Goal: Task Accomplishment & Management: Complete application form

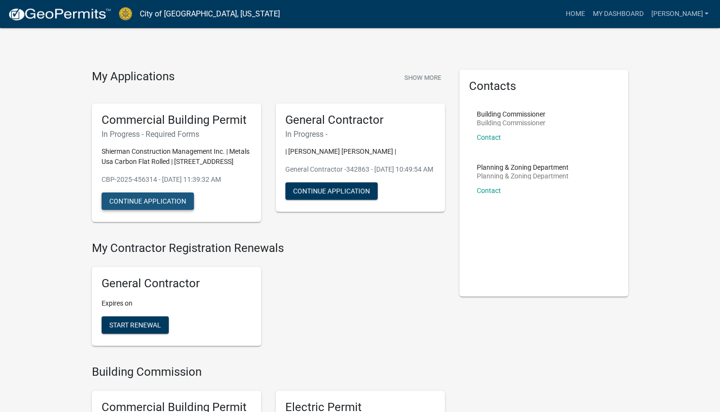
click at [166, 203] on button "Continue Application" at bounding box center [147, 200] width 92 height 17
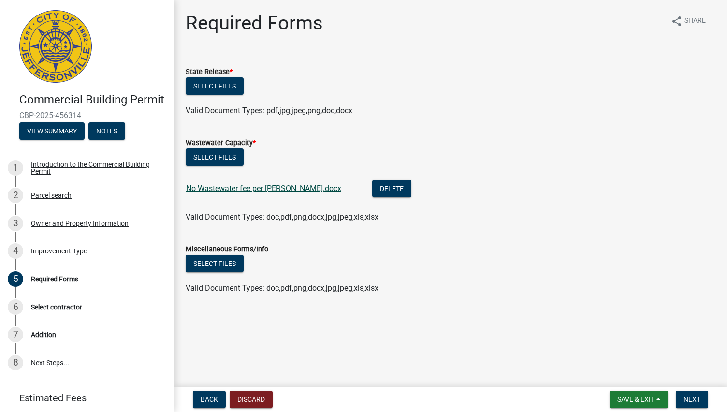
click at [251, 188] on link "No Wastewater fee per [PERSON_NAME].docx" at bounding box center [263, 188] width 155 height 9
click at [41, 254] on div "Improvement Type" at bounding box center [59, 250] width 56 height 7
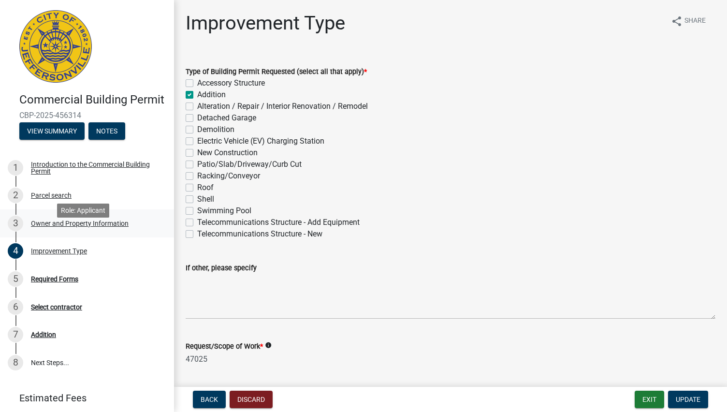
click at [45, 227] on div "Owner and Property Information" at bounding box center [80, 223] width 98 height 7
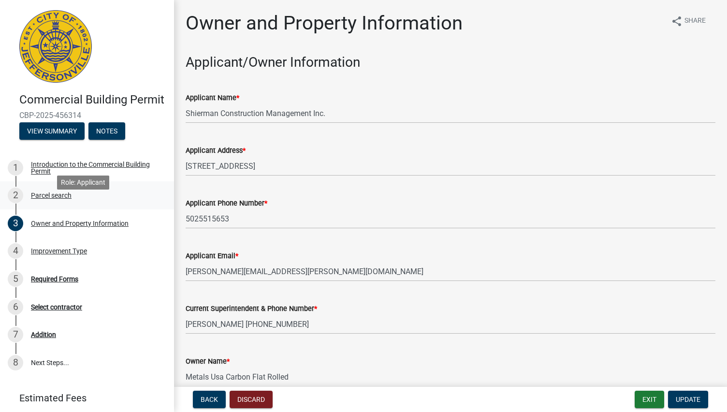
click at [50, 196] on link "2 Parcel search" at bounding box center [87, 195] width 174 height 28
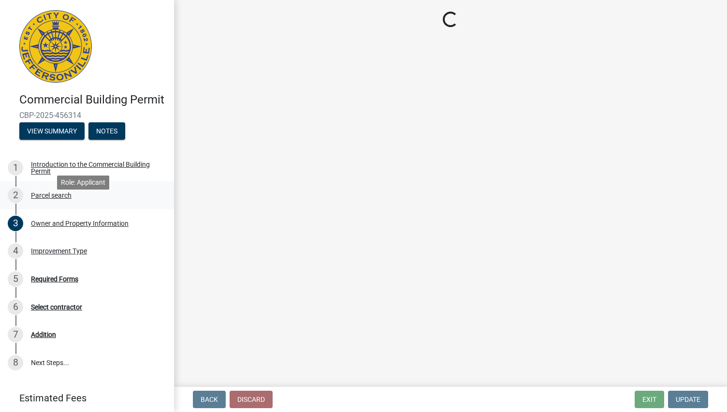
click at [43, 209] on link "2 Parcel search" at bounding box center [87, 195] width 174 height 28
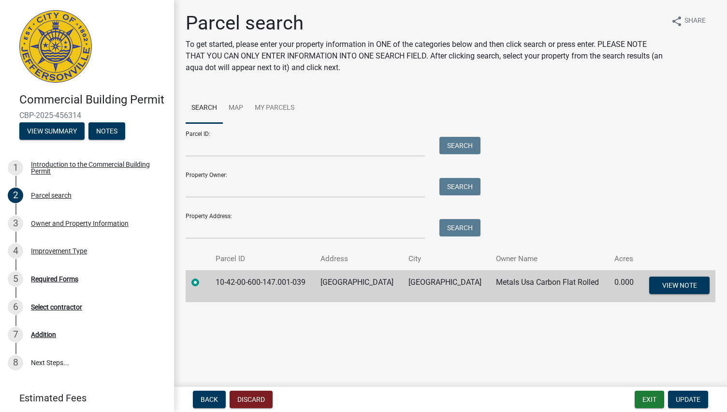
drag, startPoint x: 602, startPoint y: 289, endPoint x: 493, endPoint y: 311, distance: 111.1
click at [493, 311] on main "Parcel search To get started, please enter your property information in ONE of …" at bounding box center [450, 191] width 553 height 383
click at [66, 175] on div "1 Introduction to the Commercial Building Permit" at bounding box center [83, 167] width 151 height 15
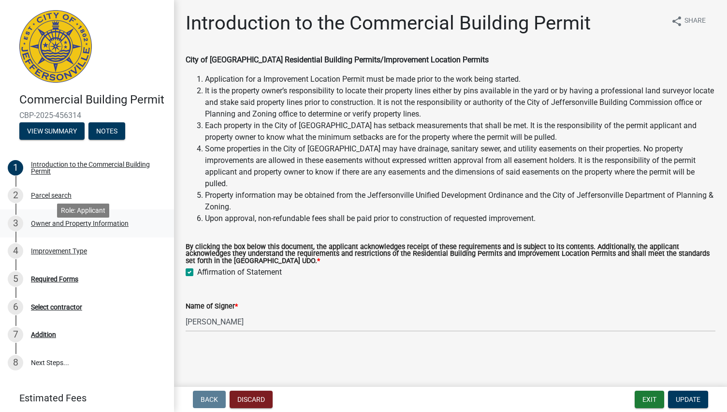
click at [79, 227] on div "Owner and Property Information" at bounding box center [80, 223] width 98 height 7
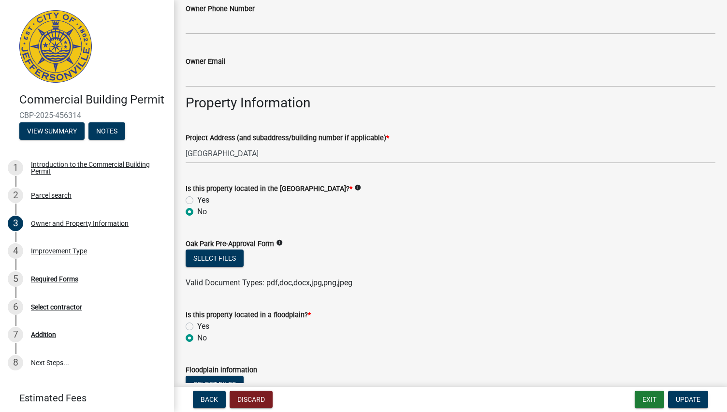
scroll to position [536, 0]
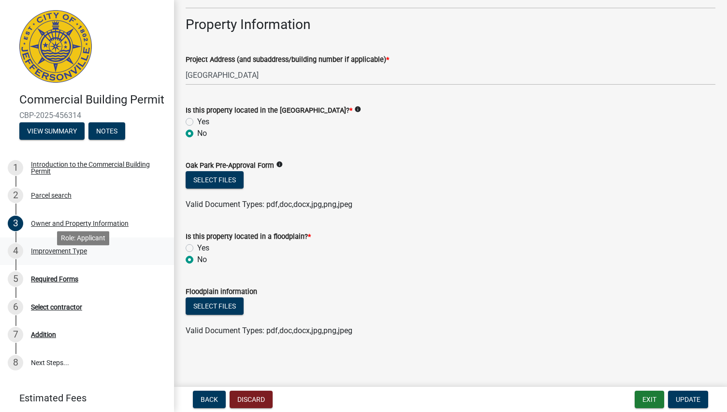
click at [51, 254] on div "Improvement Type" at bounding box center [59, 250] width 56 height 7
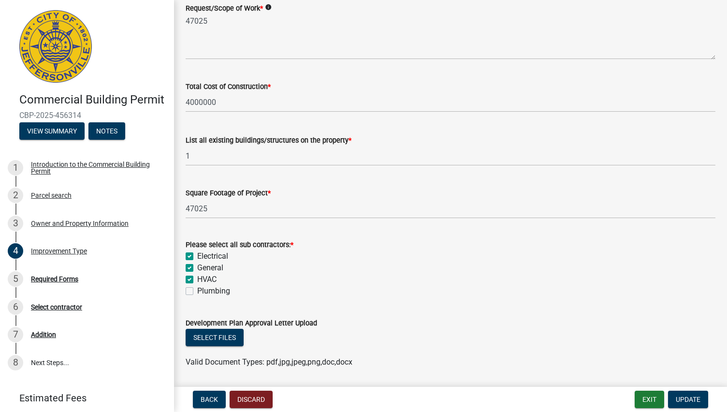
scroll to position [349, 0]
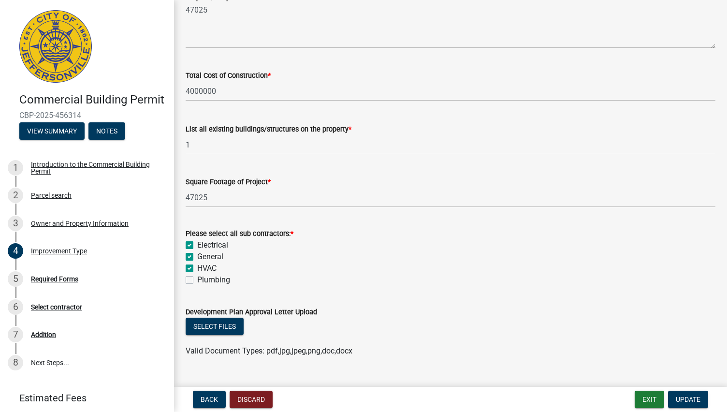
click at [261, 348] on span "Valid Document Types: pdf,jpg,jpeg,png,doc,docx" at bounding box center [269, 350] width 167 height 9
click at [228, 329] on button "Select files" at bounding box center [215, 326] width 58 height 17
click at [50, 282] on div "Required Forms" at bounding box center [54, 278] width 47 height 7
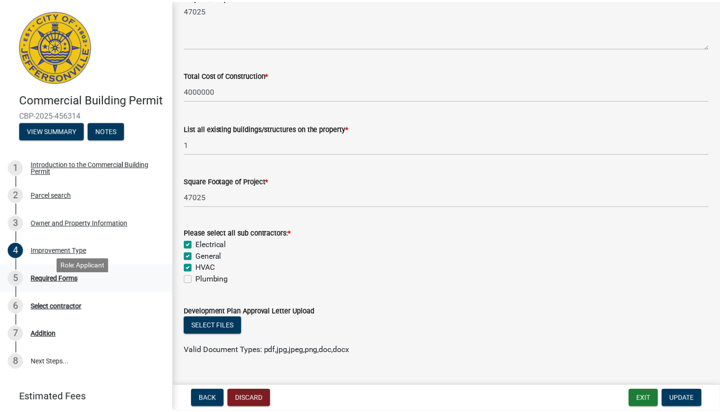
scroll to position [0, 0]
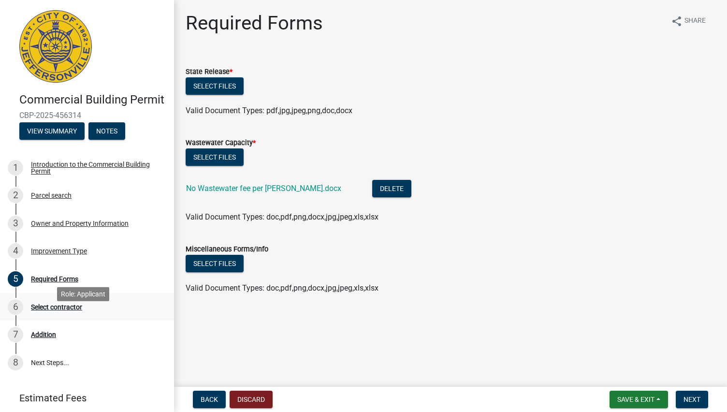
click at [53, 315] on div "6 Select contractor" at bounding box center [83, 306] width 151 height 15
click at [56, 310] on div "Select contractor" at bounding box center [56, 306] width 51 height 7
click at [39, 342] on div "7 Addition" at bounding box center [83, 334] width 151 height 15
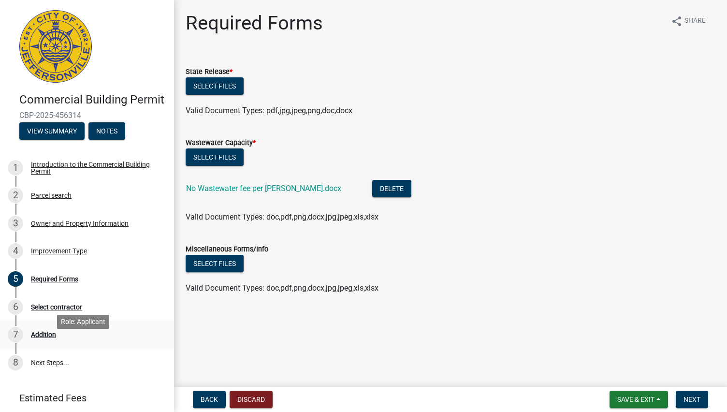
click at [39, 342] on div "7 Addition" at bounding box center [83, 334] width 151 height 15
click at [76, 173] on link "1 Introduction to the Commercial Building Permit" at bounding box center [87, 168] width 174 height 28
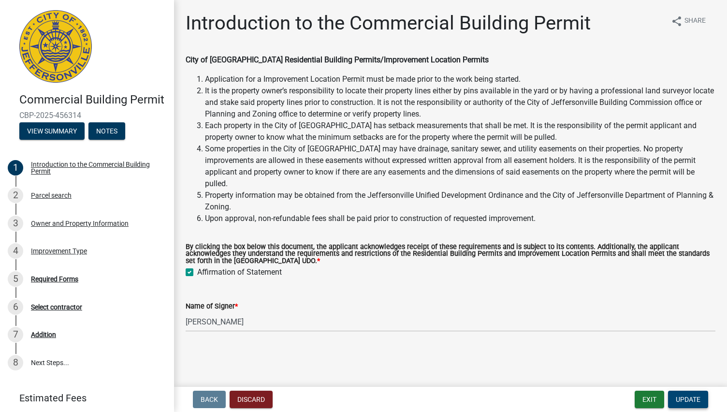
click at [690, 406] on button "Update" at bounding box center [688, 398] width 40 height 17
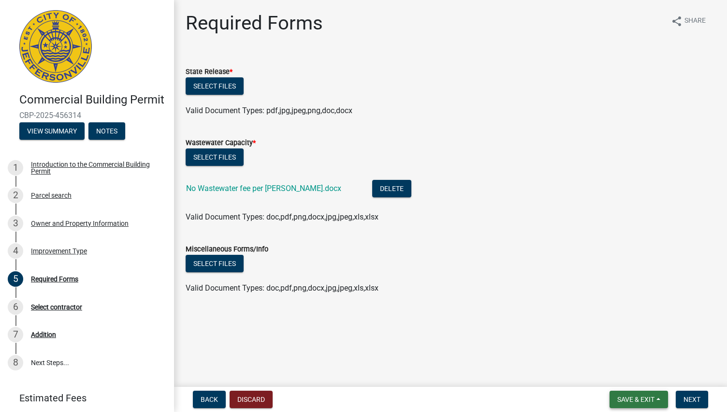
click at [641, 405] on button "Save & Exit" at bounding box center [638, 398] width 58 height 17
click at [626, 398] on span "Save & Exit" at bounding box center [635, 399] width 37 height 8
click at [626, 401] on span "Save & Exit" at bounding box center [635, 399] width 37 height 8
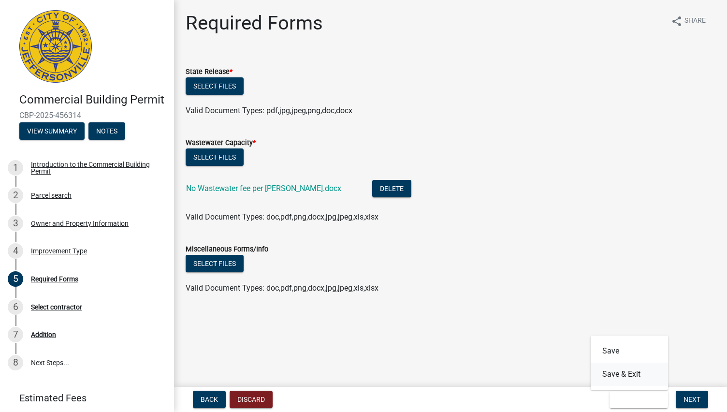
click at [617, 376] on button "Save & Exit" at bounding box center [629, 373] width 77 height 23
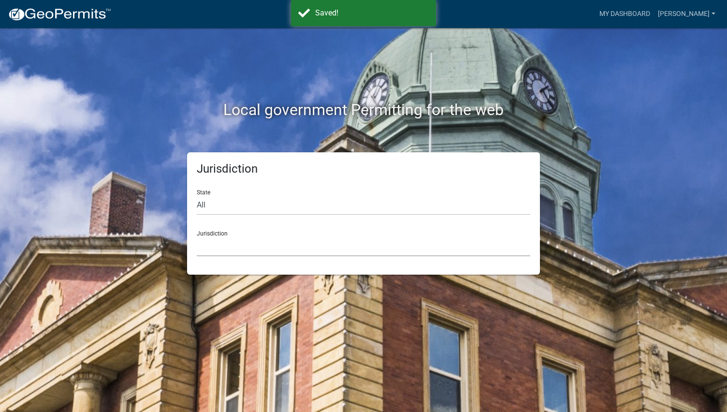
click at [214, 239] on select "[GEOGRAPHIC_DATA], [US_STATE] [GEOGRAPHIC_DATA], [US_STATE][PERSON_NAME][GEOGRA…" at bounding box center [363, 246] width 333 height 20
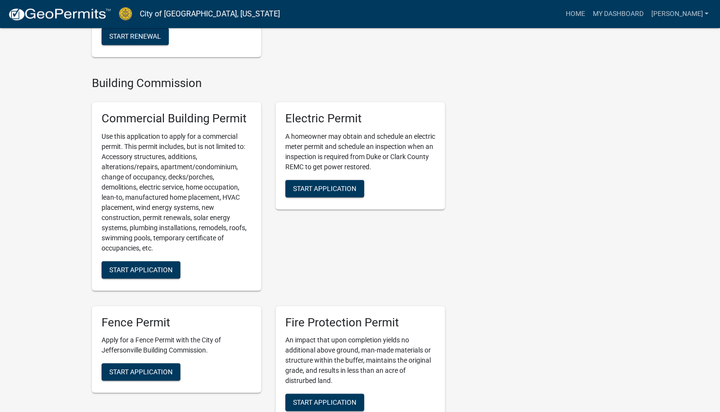
scroll to position [312, 0]
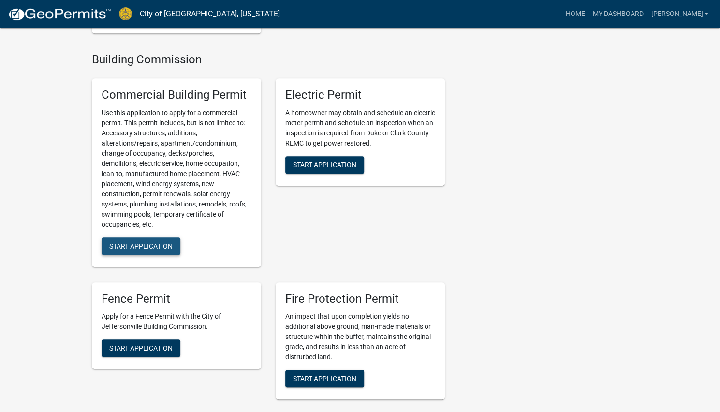
click at [140, 244] on span "Start Application" at bounding box center [140, 246] width 63 height 8
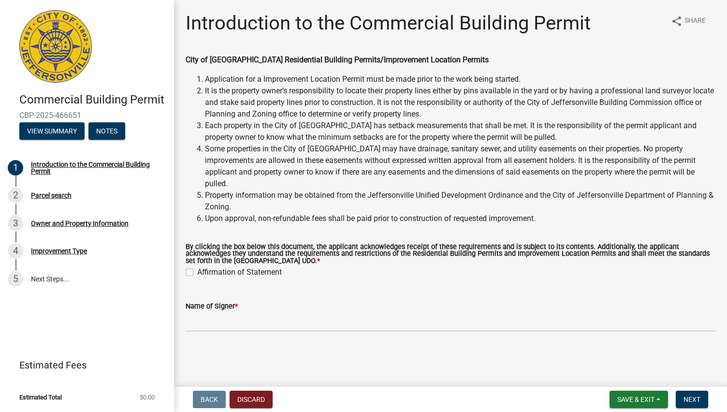
click at [197, 266] on label "Affirmation of Statement" at bounding box center [239, 272] width 85 height 12
click at [197, 266] on input "Affirmation of Statement" at bounding box center [200, 269] width 6 height 6
checkbox input "true"
click at [238, 312] on input "Name of Signer *" at bounding box center [451, 322] width 530 height 20
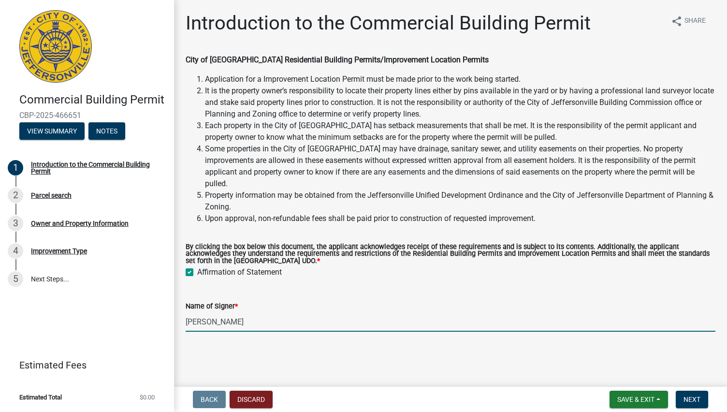
type input "[PERSON_NAME]"
click at [698, 405] on button "Next" at bounding box center [692, 398] width 32 height 17
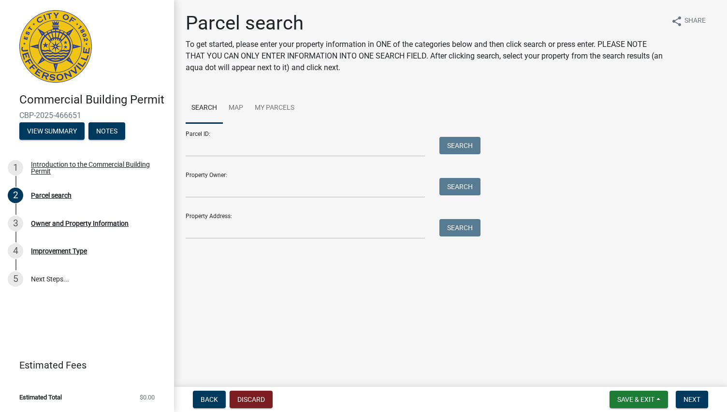
click at [213, 239] on div "Parcel search To get started, please enter your property information in ONE of …" at bounding box center [450, 130] width 544 height 236
click at [218, 231] on input "Property Address:" at bounding box center [305, 229] width 239 height 20
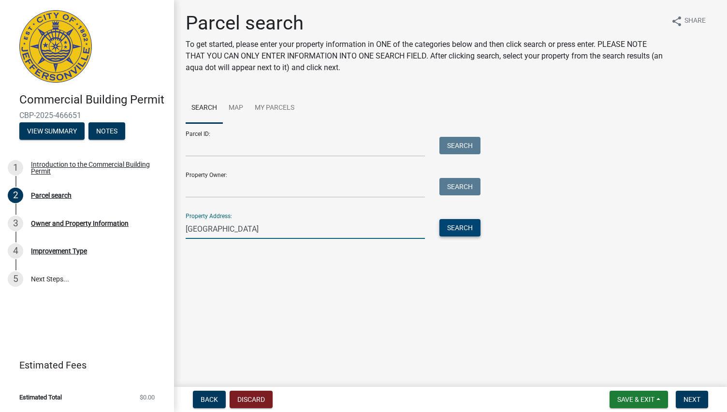
type input "[GEOGRAPHIC_DATA]"
click at [473, 234] on button "Search" at bounding box center [459, 227] width 41 height 17
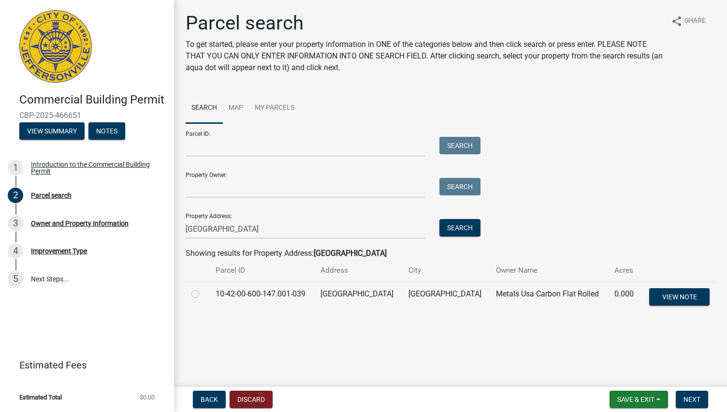
click at [203, 288] on label at bounding box center [203, 288] width 0 height 0
click at [203, 294] on input "radio" at bounding box center [206, 291] width 6 height 6
radio input "true"
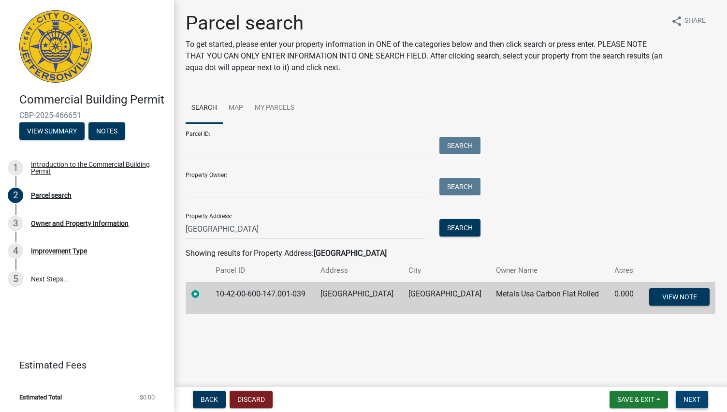
click at [690, 395] on span "Next" at bounding box center [691, 399] width 17 height 8
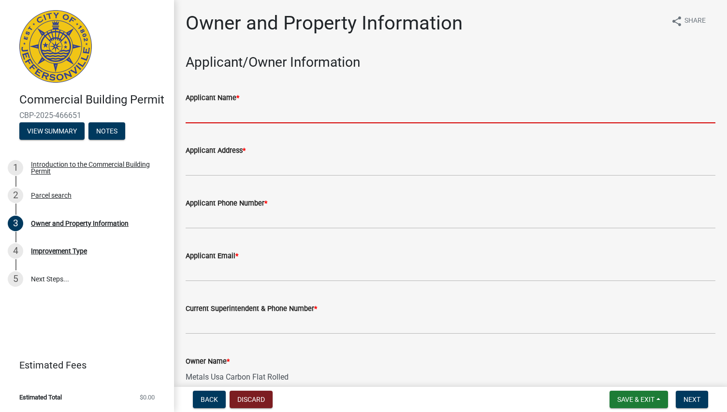
click at [210, 114] on input "Applicant Name *" at bounding box center [451, 113] width 530 height 20
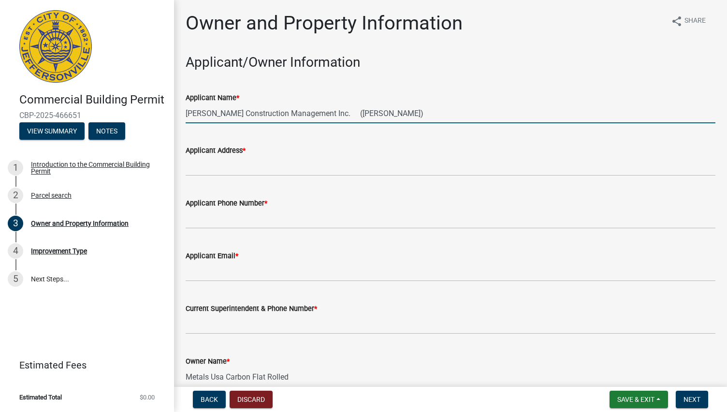
type input "[PERSON_NAME] Construction Management Inc. ([PERSON_NAME])"
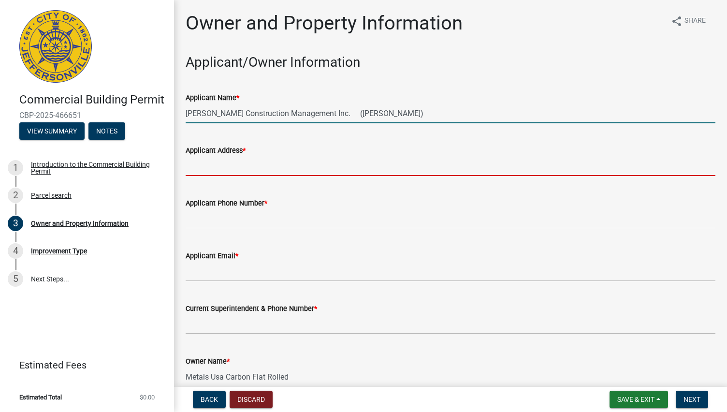
click at [221, 173] on input "Applicant Address *" at bounding box center [451, 166] width 530 height 20
type input "[STREET_ADDRESS]"
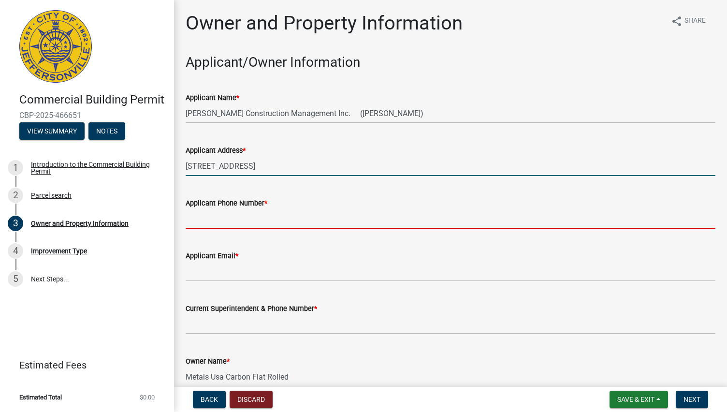
type input "5025515653"
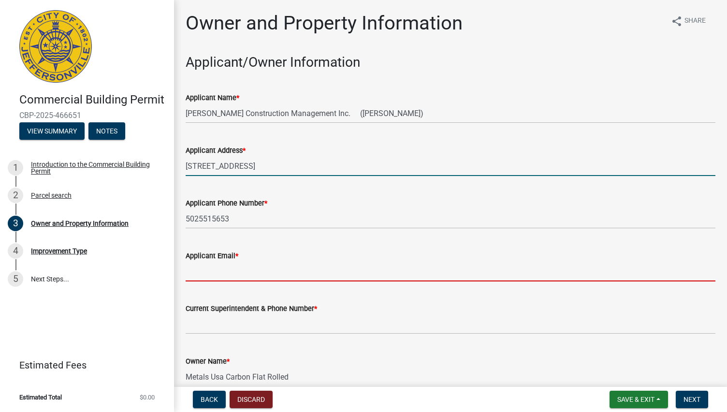
type input "[PERSON_NAME][EMAIL_ADDRESS][PERSON_NAME][DOMAIN_NAME]"
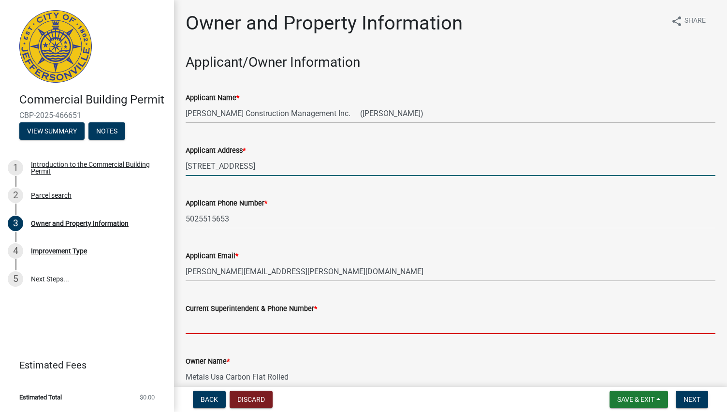
click at [236, 323] on input "Current Superintendent & Phone Number *" at bounding box center [451, 324] width 530 height 20
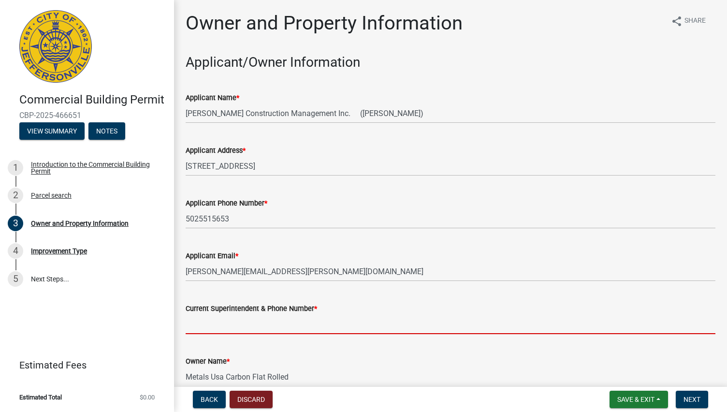
click at [383, 374] on form "Owner Name * Metals Usa Carbon Flat Rolled" at bounding box center [451, 370] width 530 height 31
click at [233, 325] on input "Current Superintendent & Phone Number *" at bounding box center [451, 324] width 530 height 20
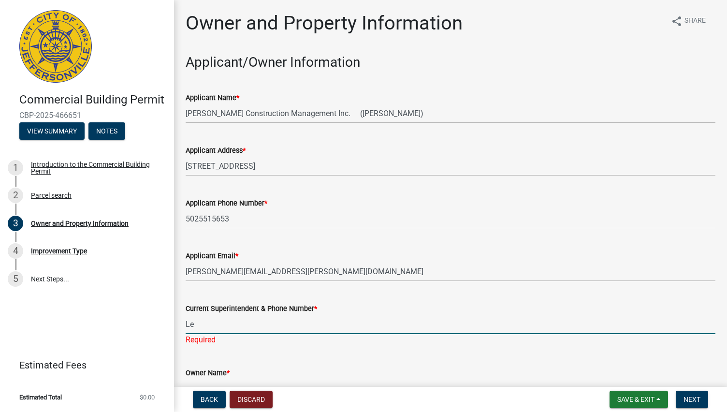
type input "L"
click at [592, 325] on input "[PERSON_NAME] "[PERSON_NAME]" [PERSON_NAME] [PHONE_NUMBER]" at bounding box center [451, 324] width 530 height 20
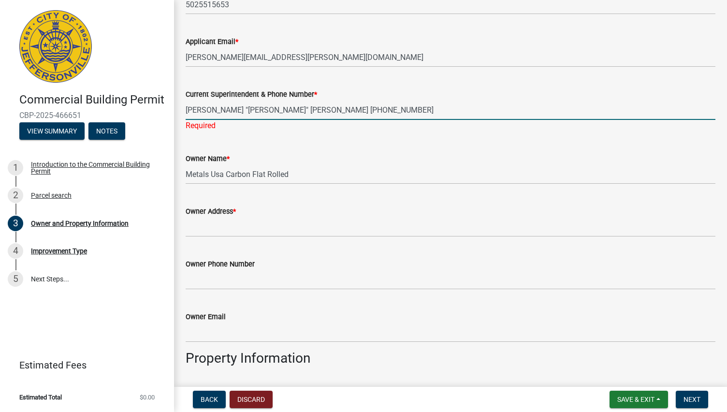
scroll to position [235, 0]
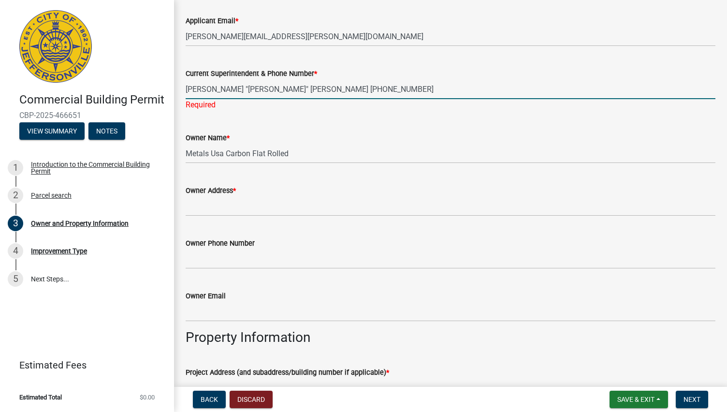
type input "[PERSON_NAME] "[PERSON_NAME]" [PERSON_NAME] [PHONE_NUMBER]"
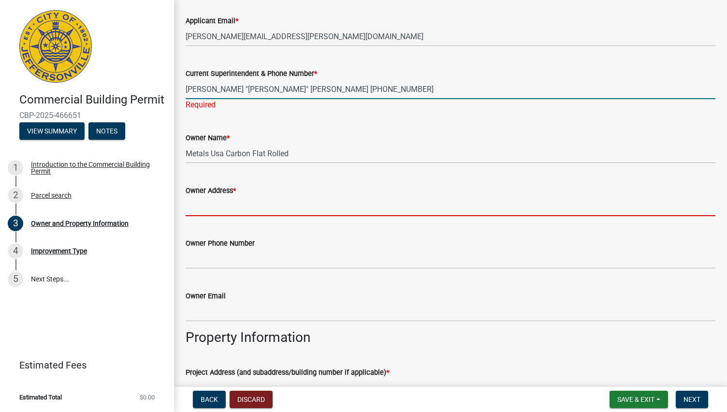
click at [223, 210] on wm-data-entity-input "Owner Address *" at bounding box center [451, 197] width 530 height 53
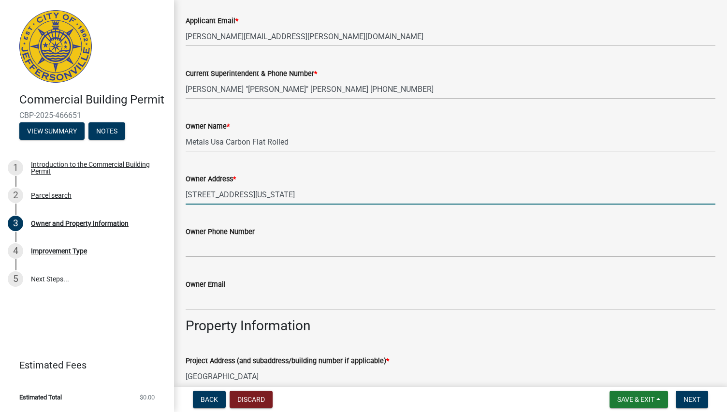
type input "[STREET_ADDRESS][US_STATE]"
click at [214, 253] on input "Owner Phone Number" at bounding box center [451, 247] width 530 height 20
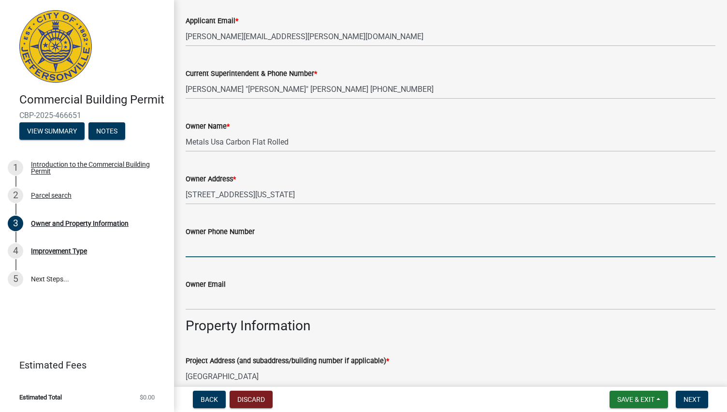
click at [214, 253] on input "Owner Phone Number" at bounding box center [451, 247] width 530 height 20
click at [202, 250] on input "Owner Phone Number" at bounding box center [451, 247] width 530 height 20
click at [388, 248] on input "Owner Phone Number" at bounding box center [451, 247] width 530 height 20
click at [405, 278] on div "Owner Email" at bounding box center [451, 284] width 530 height 12
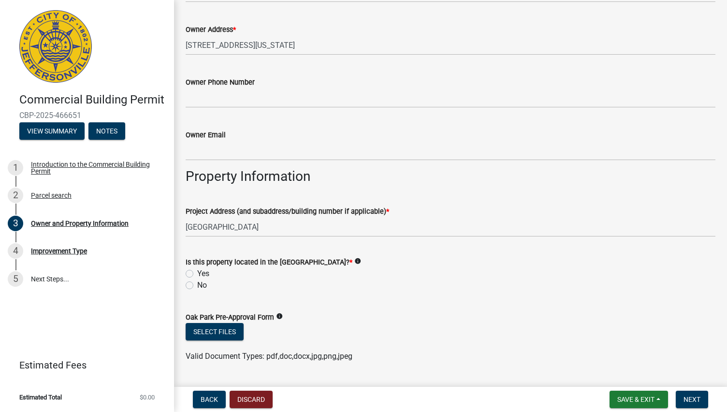
scroll to position [386, 0]
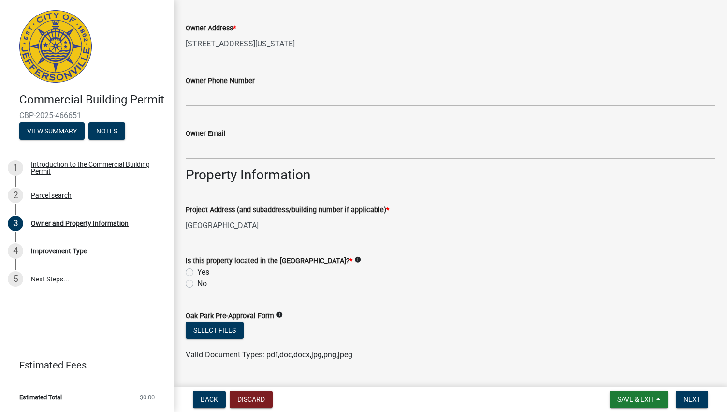
click at [197, 285] on label "No" at bounding box center [202, 284] width 10 height 12
click at [197, 284] on input "No" at bounding box center [200, 281] width 6 height 6
radio input "true"
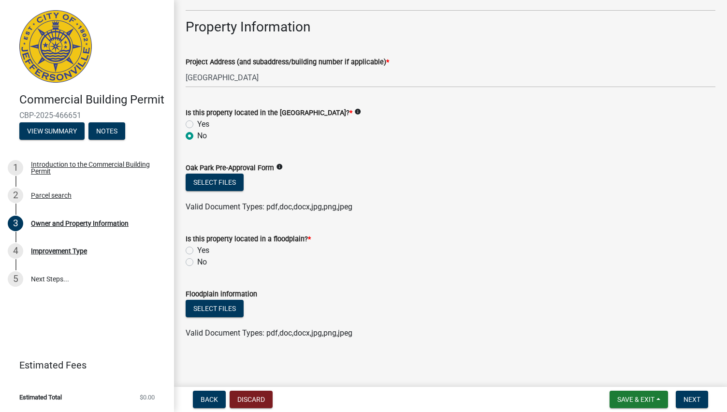
scroll to position [536, 0]
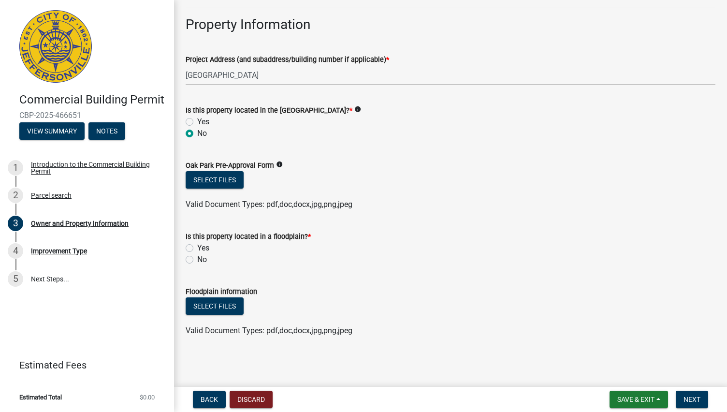
click at [197, 261] on label "No" at bounding box center [202, 260] width 10 height 12
click at [197, 260] on input "No" at bounding box center [200, 257] width 6 height 6
radio input "true"
click at [693, 392] on button "Next" at bounding box center [692, 398] width 32 height 17
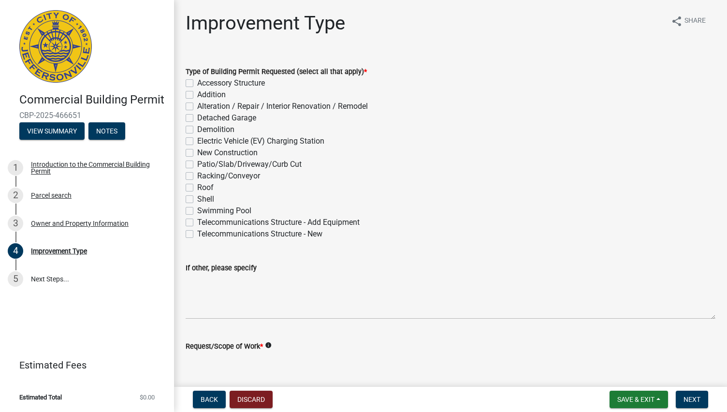
click at [197, 93] on label "Addition" at bounding box center [211, 95] width 29 height 12
click at [197, 93] on input "Addition" at bounding box center [200, 92] width 6 height 6
checkbox input "true"
checkbox input "false"
checkbox input "true"
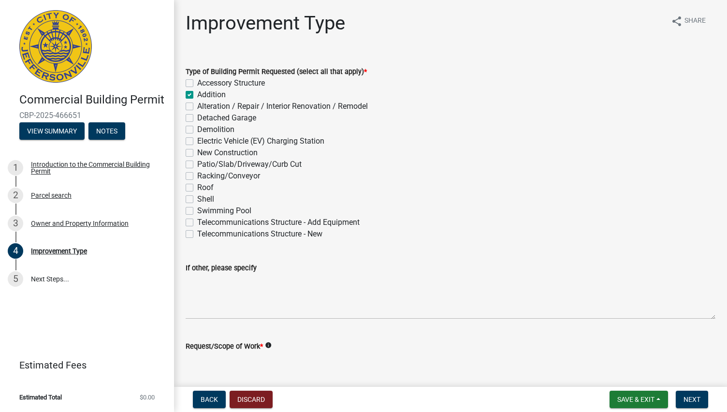
checkbox input "false"
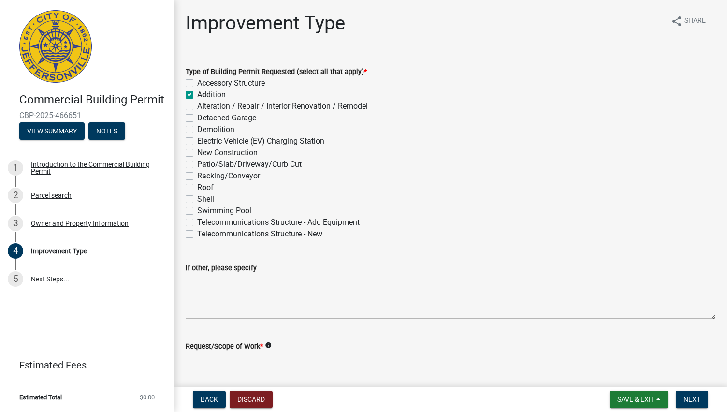
checkbox input "false"
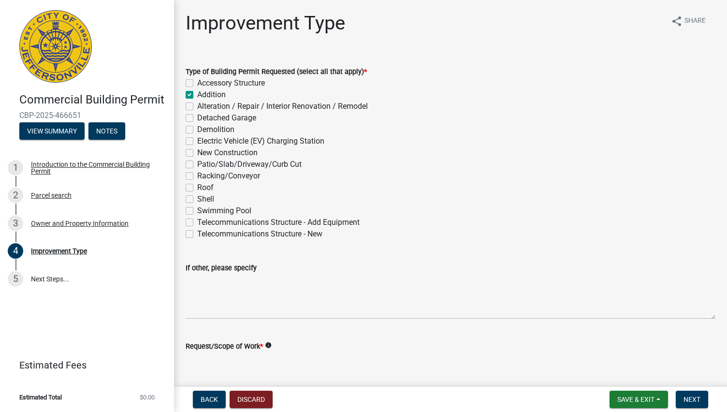
checkbox input "false"
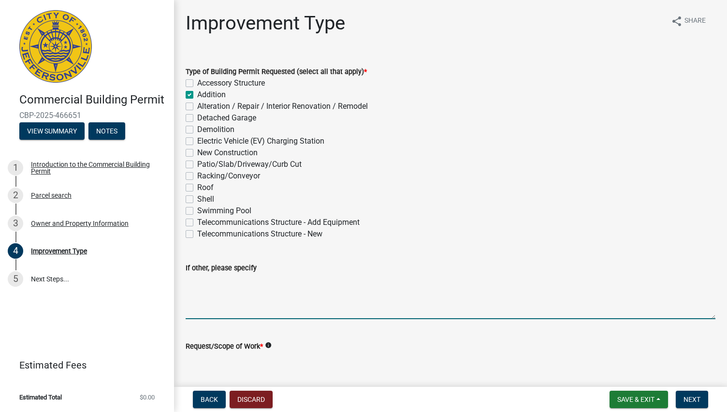
click at [239, 311] on textarea "If other, please specify" at bounding box center [451, 296] width 530 height 45
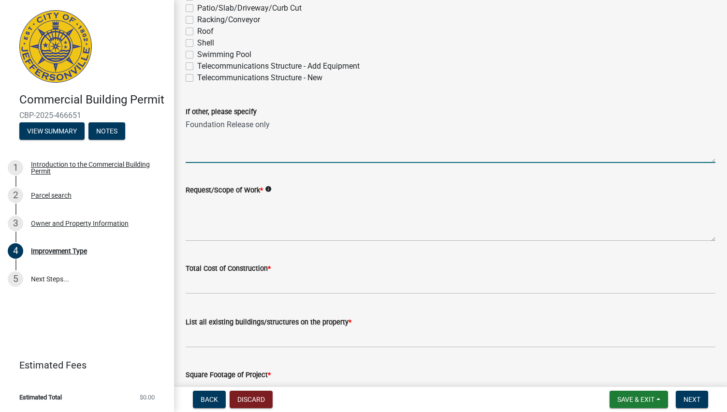
scroll to position [159, 0]
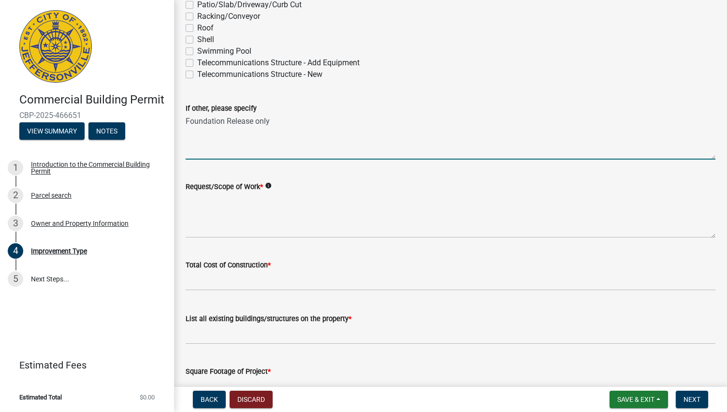
type textarea "Foundation Release only"
click at [228, 218] on textarea "Request/Scope of Work *" at bounding box center [451, 214] width 530 height 45
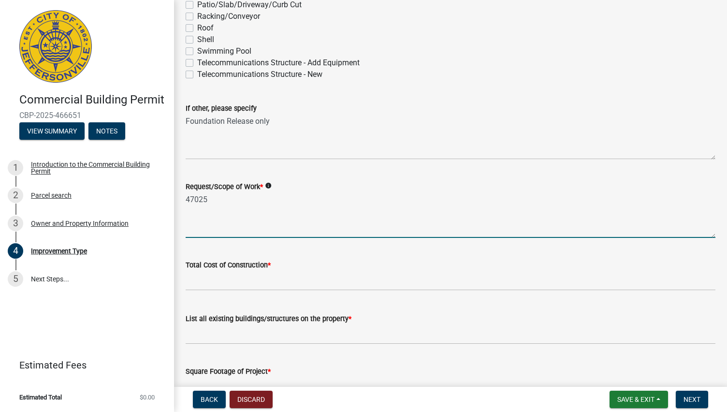
type textarea "47025"
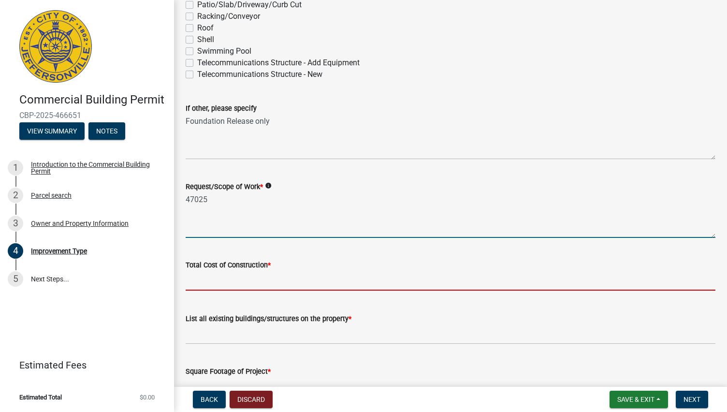
click at [227, 282] on input "text" at bounding box center [451, 281] width 530 height 20
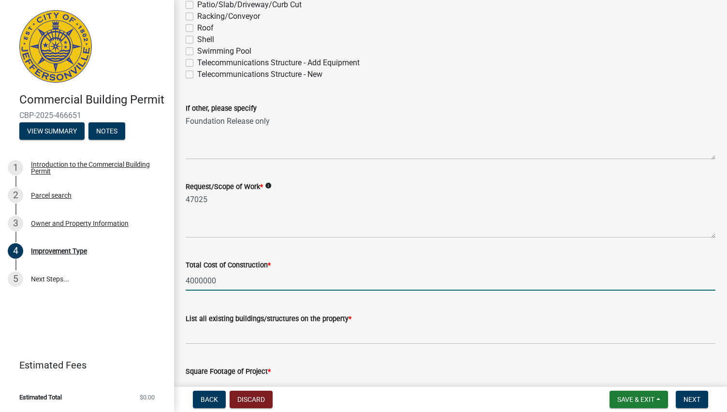
type input "4000000"
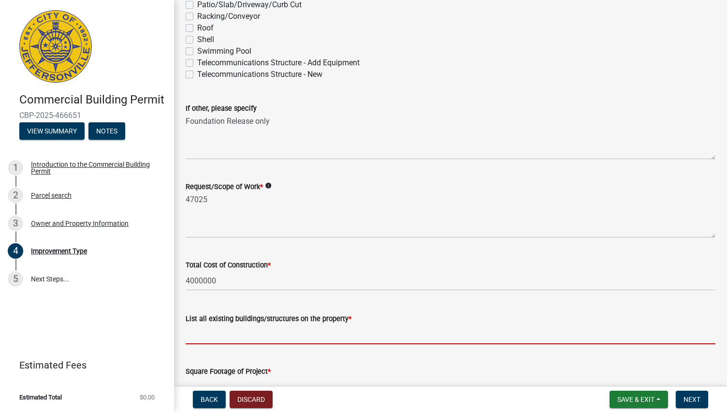
drag, startPoint x: 260, startPoint y: 339, endPoint x: 236, endPoint y: 340, distance: 23.7
click at [236, 340] on input "List all existing buildings/structures on the property *" at bounding box center [451, 334] width 530 height 20
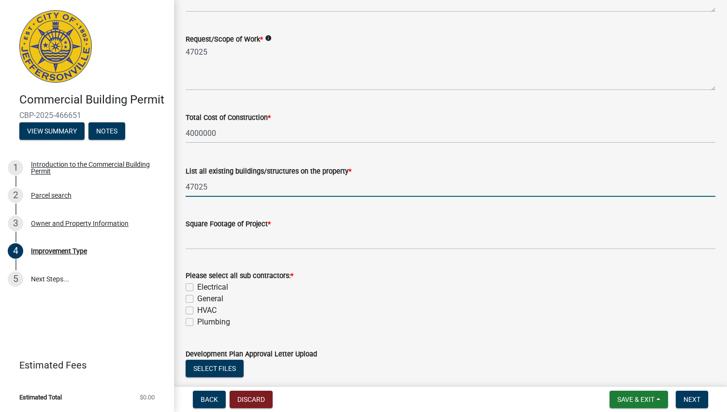
scroll to position [314, 0]
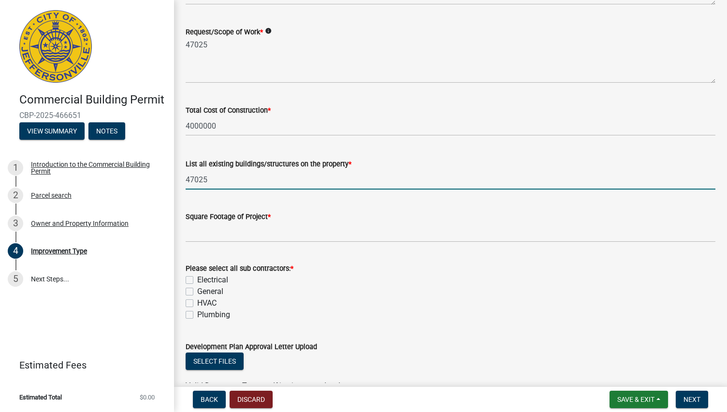
type input "47025"
click at [202, 232] on input "text" at bounding box center [451, 232] width 530 height 20
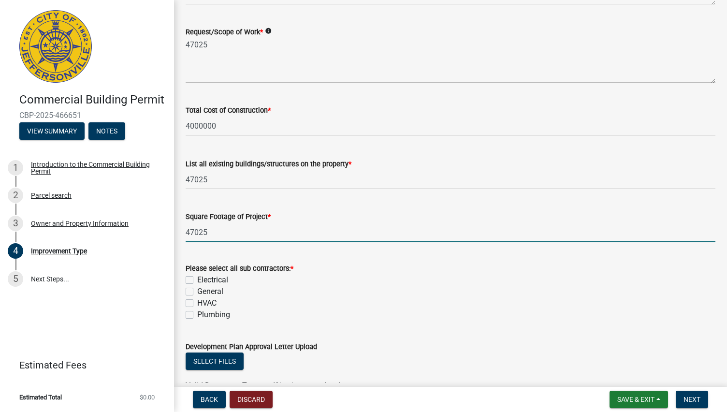
type input "47025"
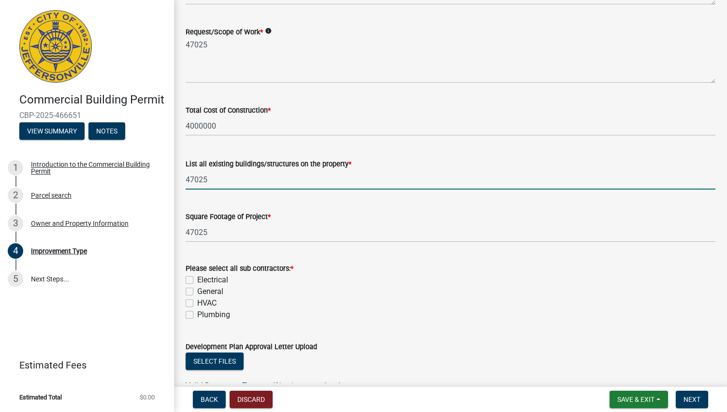
drag, startPoint x: 214, startPoint y: 176, endPoint x: 174, endPoint y: 183, distance: 40.2
click at [174, 183] on div "Improvement Type share Share Type of Building Permit Requested (select all that…" at bounding box center [450, 52] width 553 height 711
type input "1"
click at [197, 283] on label "Electrical" at bounding box center [212, 280] width 31 height 12
click at [197, 280] on input "Electrical" at bounding box center [200, 277] width 6 height 6
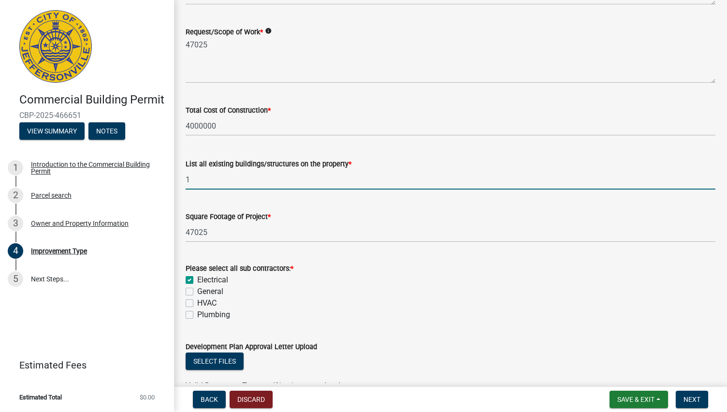
checkbox input "true"
checkbox input "false"
click at [189, 296] on div "General" at bounding box center [451, 292] width 530 height 12
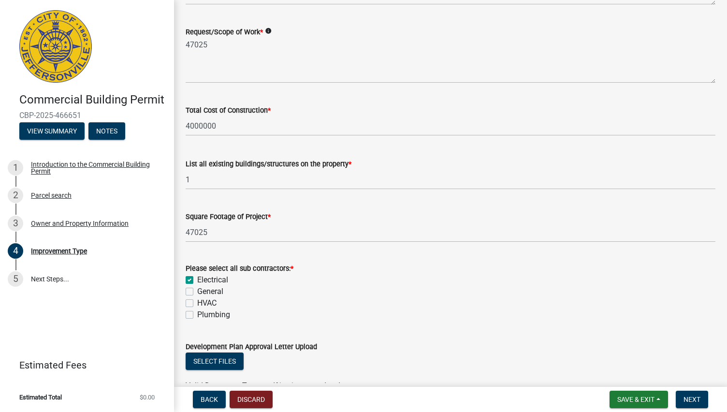
click at [197, 291] on label "General" at bounding box center [210, 292] width 26 height 12
click at [197, 291] on input "General" at bounding box center [200, 289] width 6 height 6
checkbox input "true"
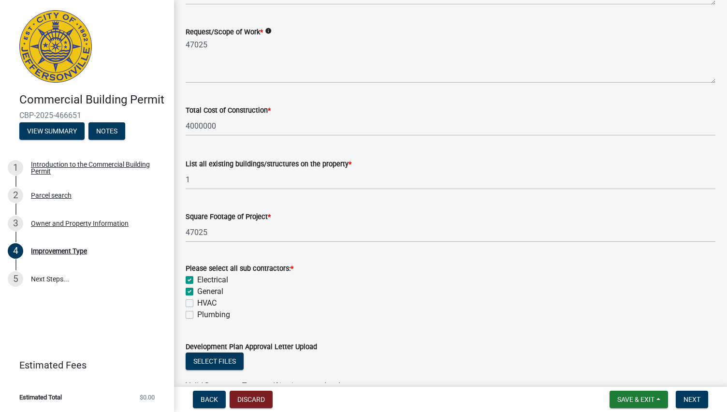
checkbox input "false"
click at [197, 302] on label "HVAC" at bounding box center [206, 303] width 19 height 12
click at [197, 302] on input "HVAC" at bounding box center [200, 300] width 6 height 6
checkbox input "true"
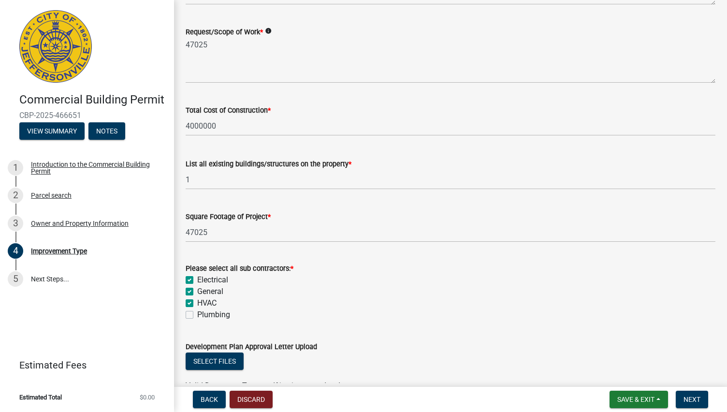
checkbox input "true"
checkbox input "false"
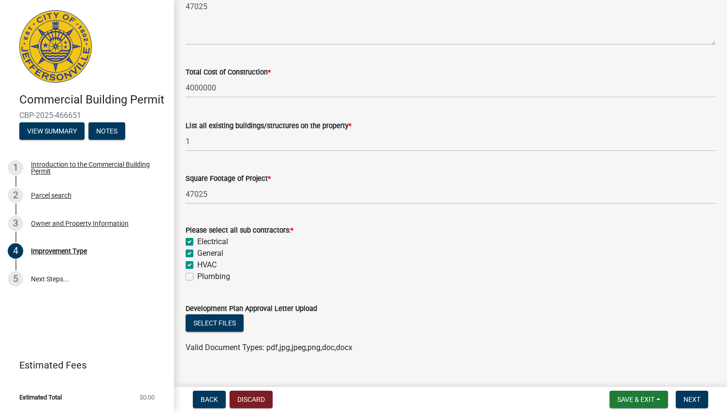
scroll to position [369, 0]
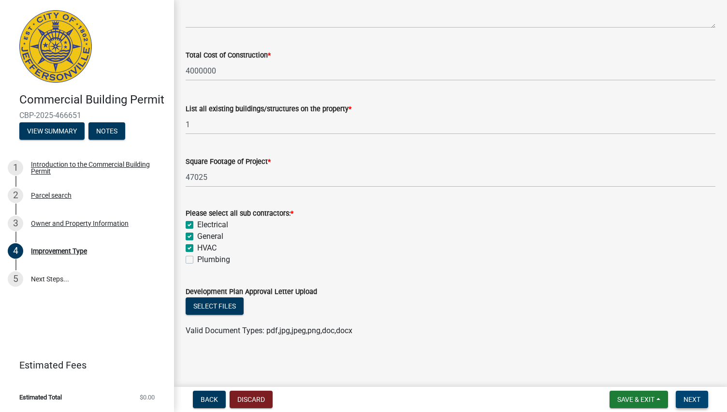
click at [697, 396] on span "Next" at bounding box center [691, 399] width 17 height 8
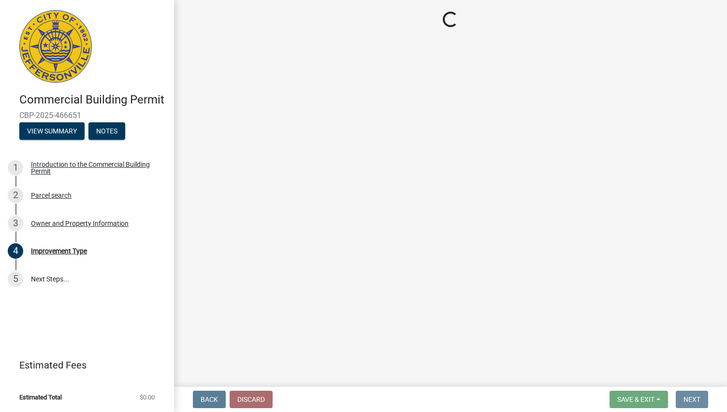
scroll to position [0, 0]
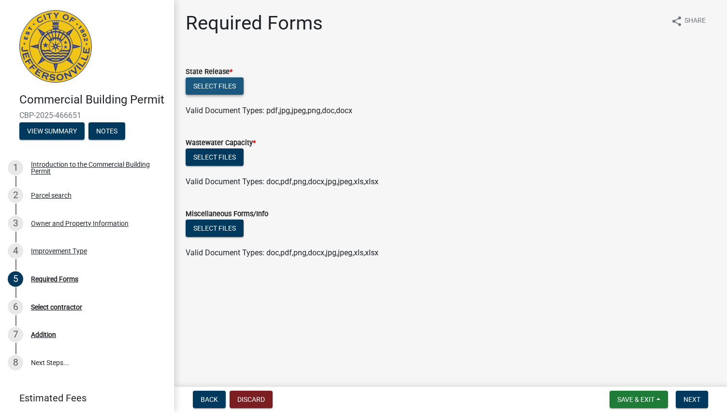
click at [217, 86] on button "Select files" at bounding box center [215, 85] width 58 height 17
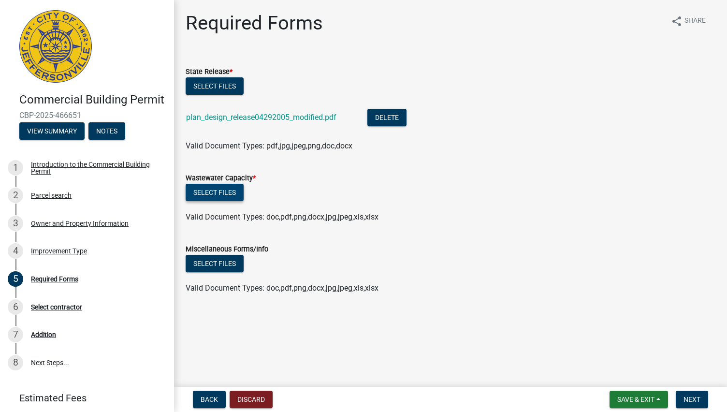
click at [227, 195] on button "Select files" at bounding box center [215, 192] width 58 height 17
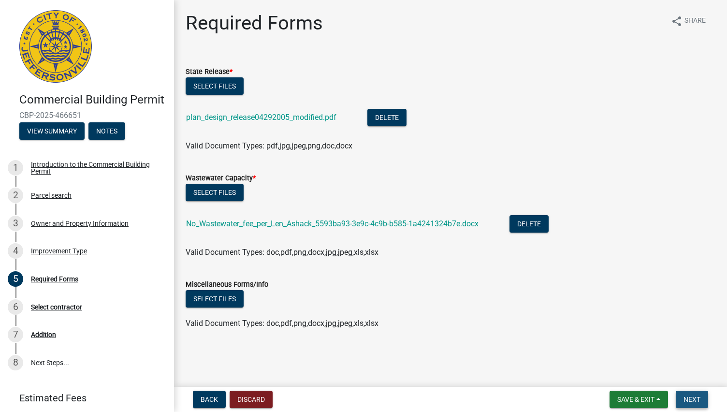
click at [698, 393] on button "Next" at bounding box center [692, 398] width 32 height 17
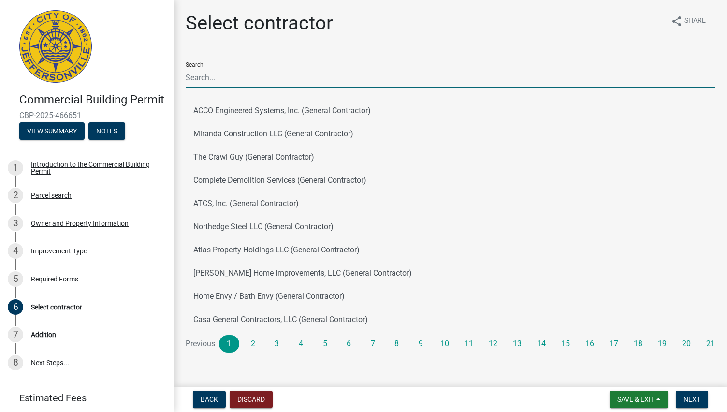
click at [207, 74] on input "Search" at bounding box center [451, 78] width 530 height 20
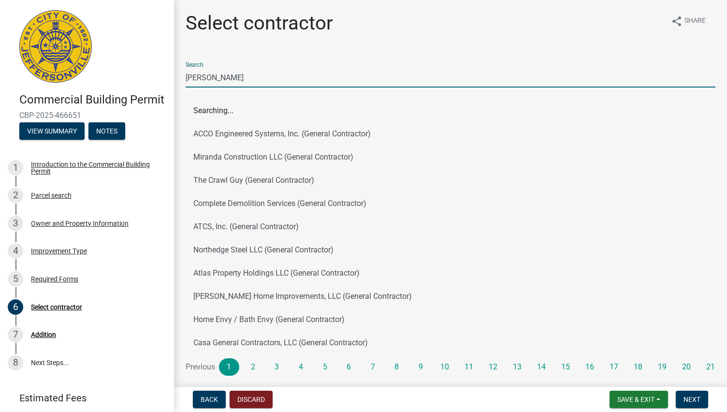
type input "[PERSON_NAME]"
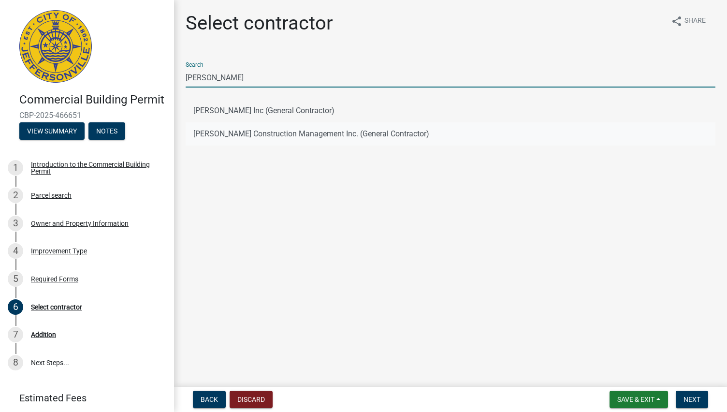
click at [375, 134] on button "[PERSON_NAME] Construction Management Inc. (General Contractor)" at bounding box center [451, 133] width 530 height 23
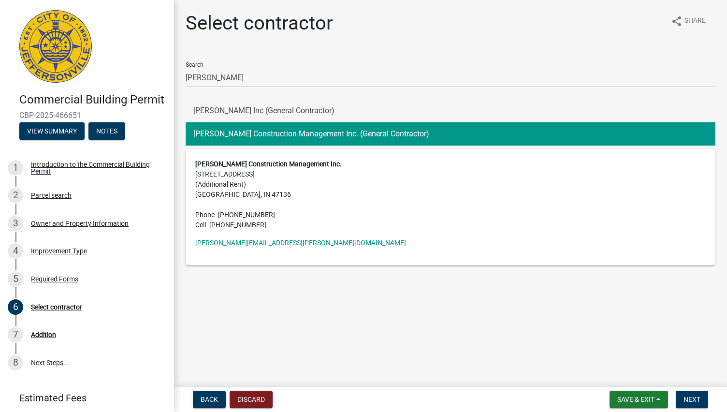
click at [412, 322] on main "Select contractor share Share Search [PERSON_NAME] [PERSON_NAME] Inc (General C…" at bounding box center [450, 191] width 553 height 383
click at [279, 132] on button "[PERSON_NAME] Construction Management Inc. (General Contractor)" at bounding box center [451, 133] width 530 height 23
click at [462, 336] on main "Select contractor share Share Search [PERSON_NAME] [PERSON_NAME] Inc (General C…" at bounding box center [450, 191] width 553 height 383
drag, startPoint x: 244, startPoint y: 72, endPoint x: 129, endPoint y: 95, distance: 117.8
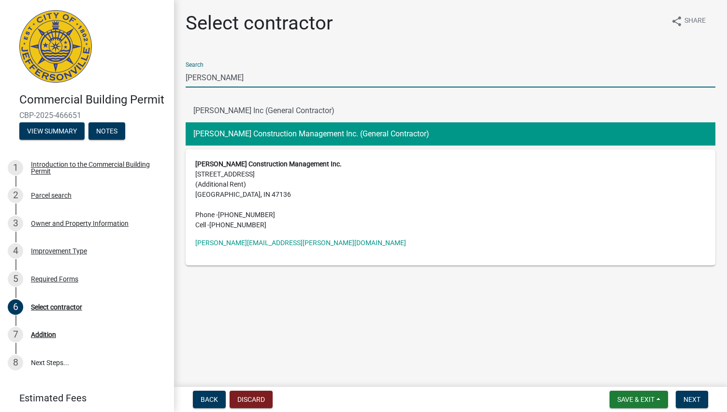
click at [129, 95] on div "Commercial Building Permit CBP-2025-466651 View Summary Notes 1 Introduction to…" at bounding box center [363, 206] width 727 height 412
type input "[PERSON_NAME] Con"
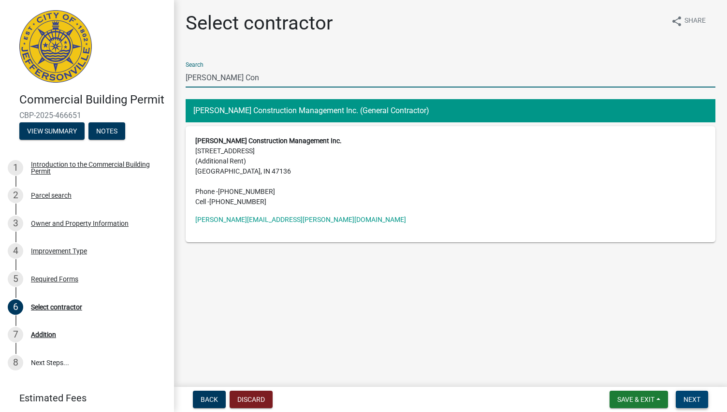
click at [702, 397] on button "Next" at bounding box center [692, 398] width 32 height 17
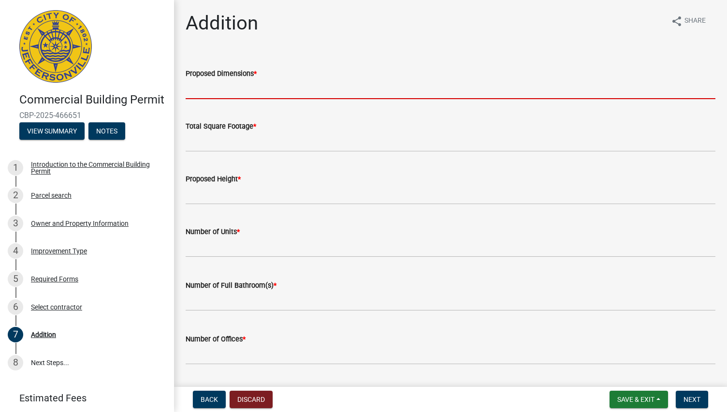
click at [214, 91] on input "Proposed Dimensions *" at bounding box center [451, 89] width 530 height 20
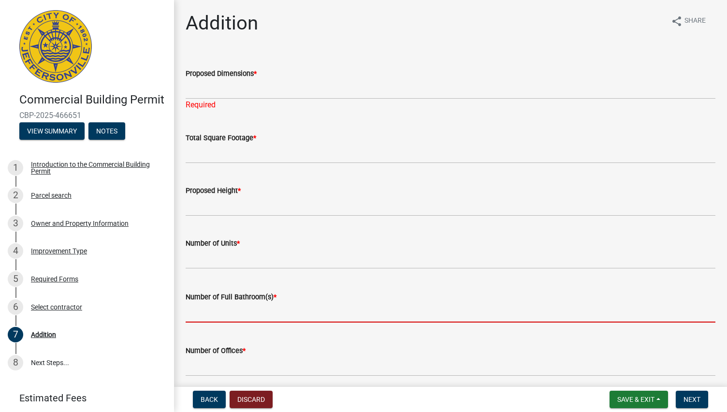
click at [249, 307] on input "text" at bounding box center [451, 313] width 530 height 20
type input "0"
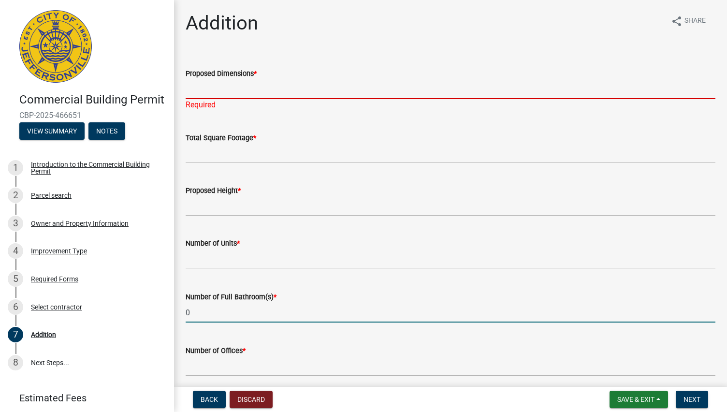
click at [220, 95] on input "Proposed Dimensions *" at bounding box center [451, 89] width 530 height 20
click at [211, 86] on input "Proposed Dimensions *" at bounding box center [451, 89] width 530 height 20
click at [206, 77] on label "Proposed Dimensions *" at bounding box center [221, 74] width 71 height 7
click at [206, 79] on input "Proposed Dimensions *" at bounding box center [451, 89] width 530 height 20
click at [224, 91] on input "Proposed Dimensions *" at bounding box center [451, 89] width 530 height 20
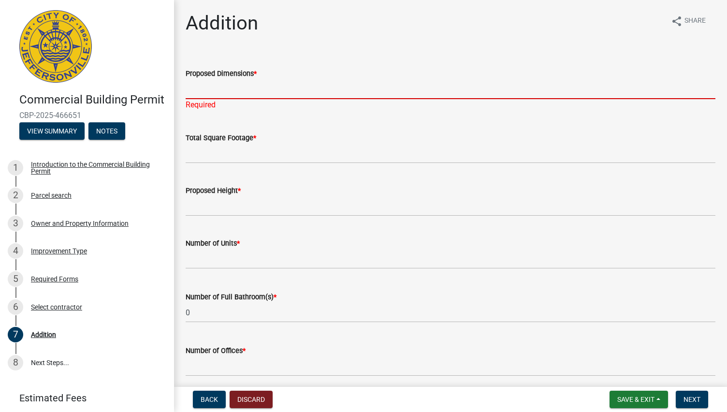
click at [210, 89] on input "Proposed Dimensions *" at bounding box center [451, 89] width 530 height 20
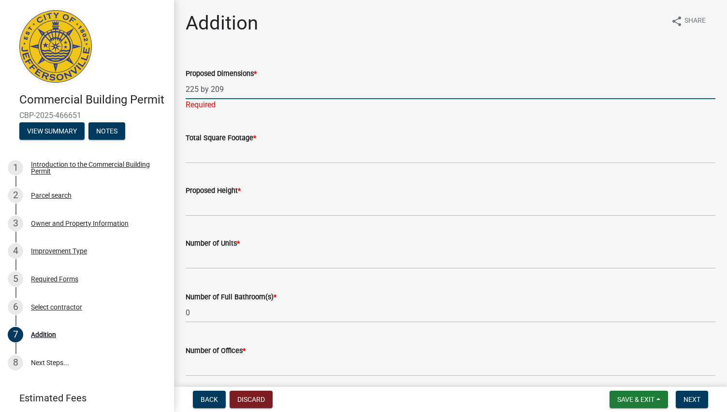
click at [201, 87] on input "225 by 209" at bounding box center [451, 89] width 530 height 20
click at [235, 90] on input "225 ft by 209" at bounding box center [451, 89] width 530 height 20
type input "225 ft by 209 ft"
click at [196, 158] on wm-data-entity-input "Total Square Footage *" at bounding box center [451, 144] width 530 height 53
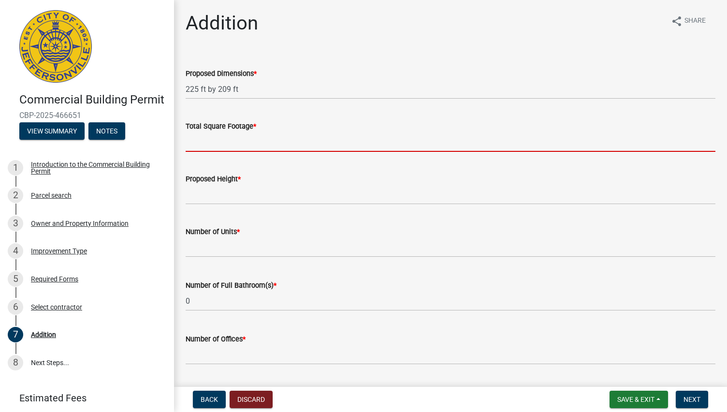
drag, startPoint x: 203, startPoint y: 142, endPoint x: 188, endPoint y: 145, distance: 15.4
click at [188, 145] on input "Total Square Footage *" at bounding box center [451, 142] width 530 height 20
type input "47025"
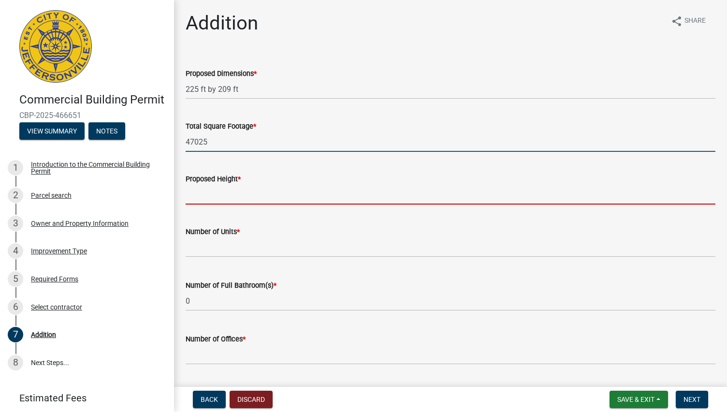
click at [216, 193] on input "Proposed Height *" at bounding box center [451, 195] width 530 height 20
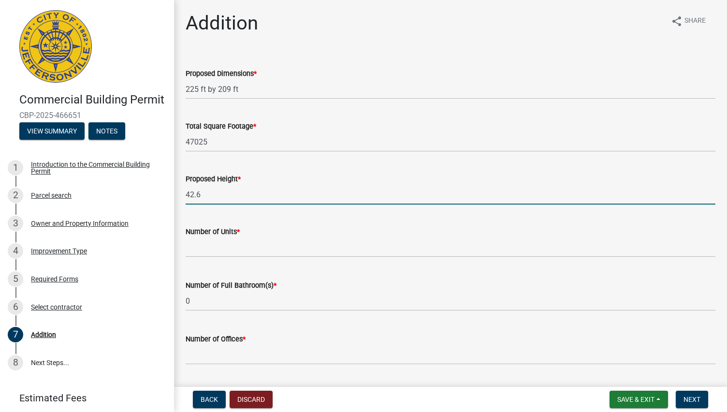
type input "42.6"
click at [207, 247] on input "text" at bounding box center [451, 247] width 530 height 20
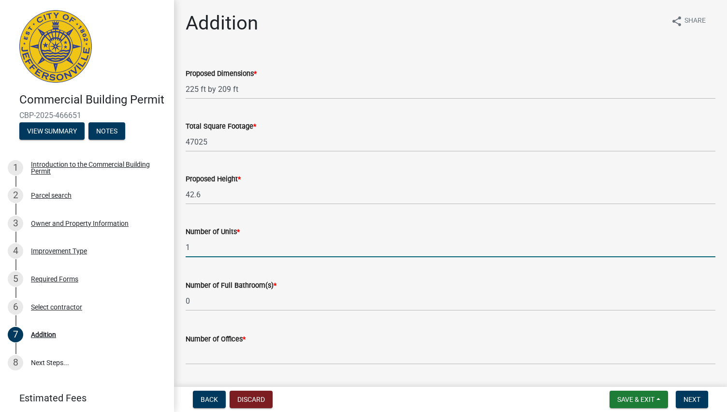
type input "1"
click at [217, 351] on input "text" at bounding box center [451, 355] width 530 height 20
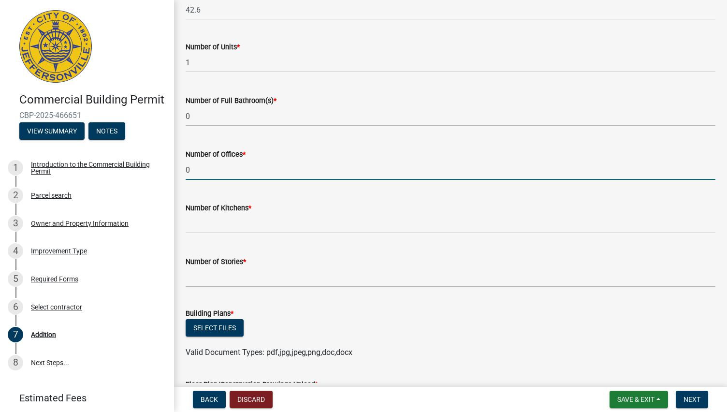
scroll to position [208, 0]
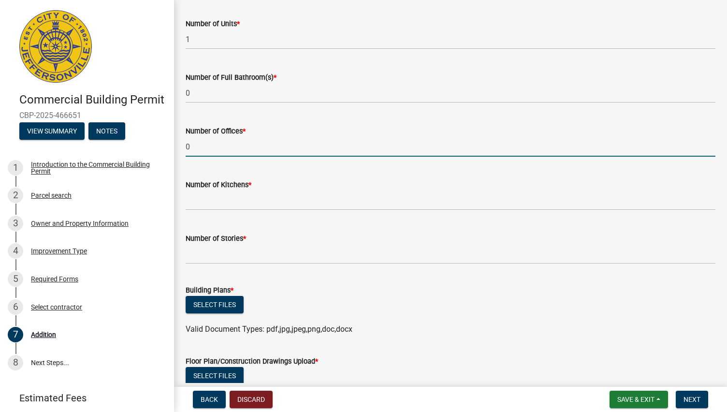
type input "0"
click at [204, 202] on input "text" at bounding box center [451, 200] width 530 height 20
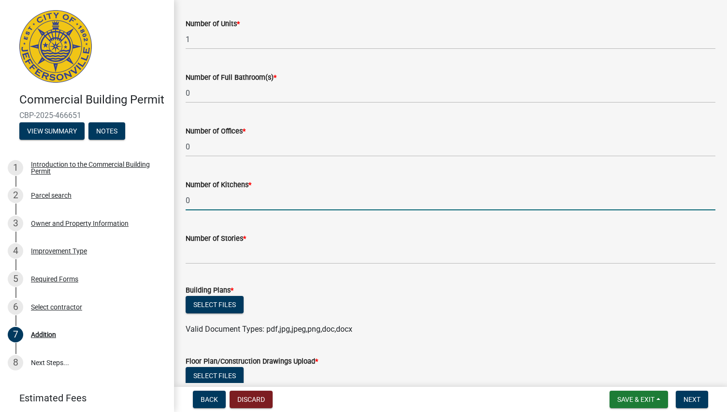
type input "0"
click at [221, 260] on input "text" at bounding box center [451, 254] width 530 height 20
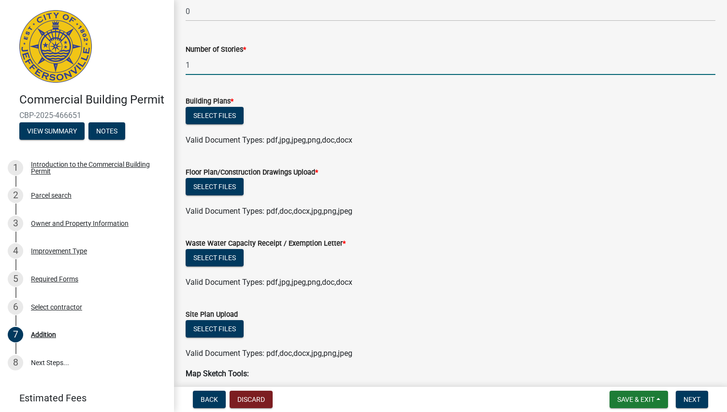
scroll to position [412, 0]
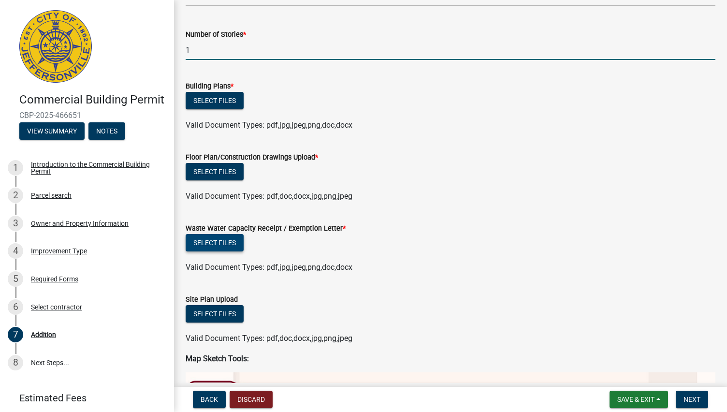
type input "1"
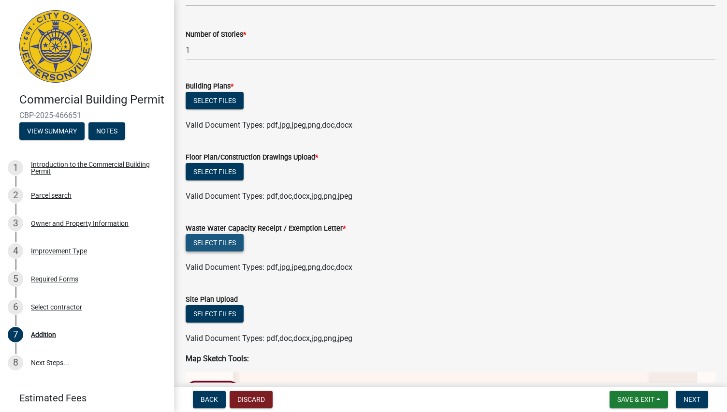
click at [211, 239] on button "Select files" at bounding box center [215, 242] width 58 height 17
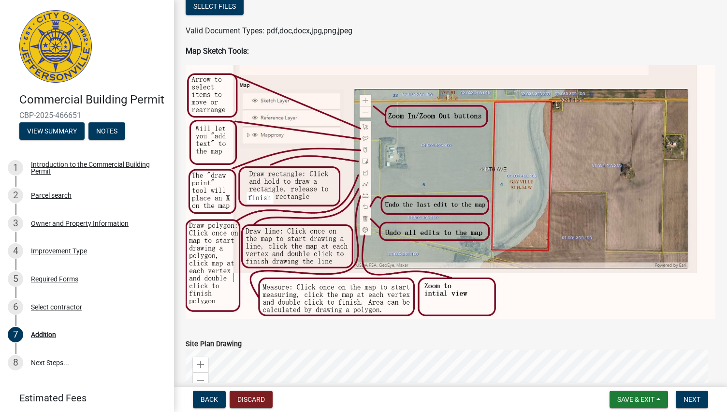
scroll to position [782, 0]
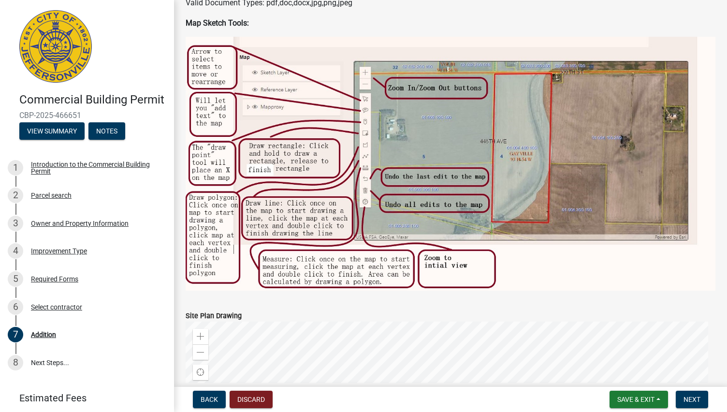
click at [520, 152] on img at bounding box center [451, 164] width 530 height 254
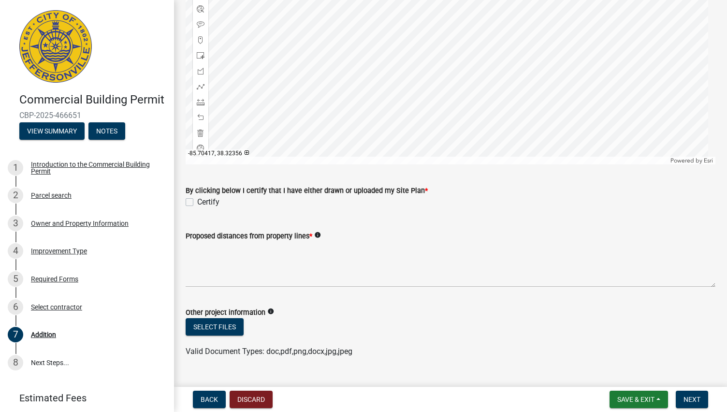
scroll to position [1199, 0]
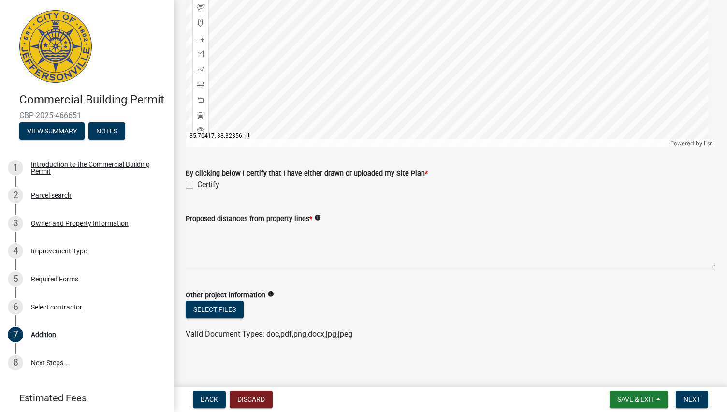
click at [698, 342] on wm-data-entity-input "Other project information info Select files Valid Document Types: doc,pdf,png,d…" at bounding box center [451, 312] width 530 height 71
click at [217, 308] on button "Select files" at bounding box center [215, 309] width 58 height 17
click at [326, 265] on textarea "Proposed distances from property lines *" at bounding box center [451, 246] width 530 height 45
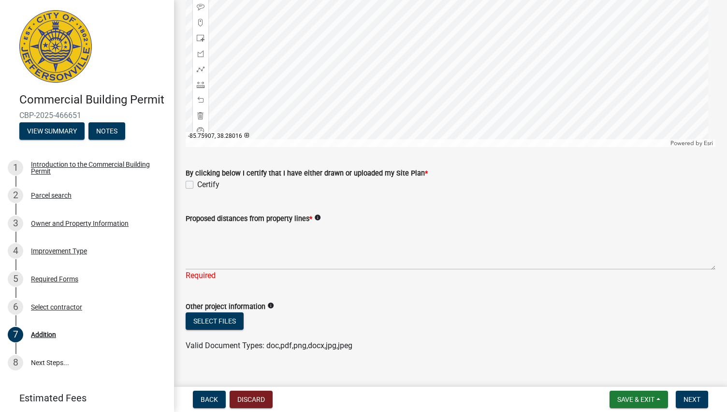
click at [197, 179] on label "Certify" at bounding box center [208, 185] width 22 height 12
click at [197, 179] on input "Certify" at bounding box center [200, 182] width 6 height 6
checkbox input "true"
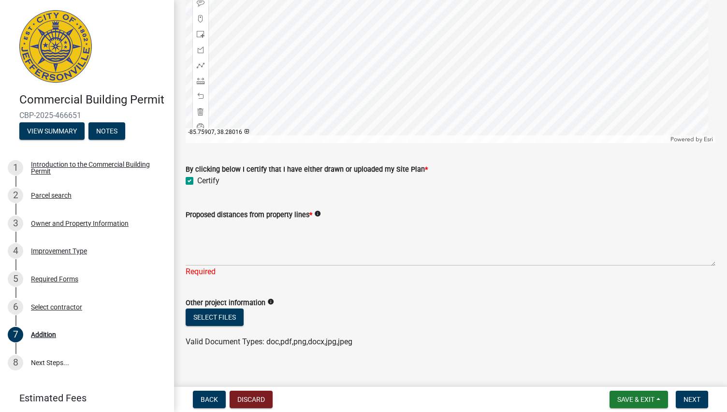
scroll to position [1210, 0]
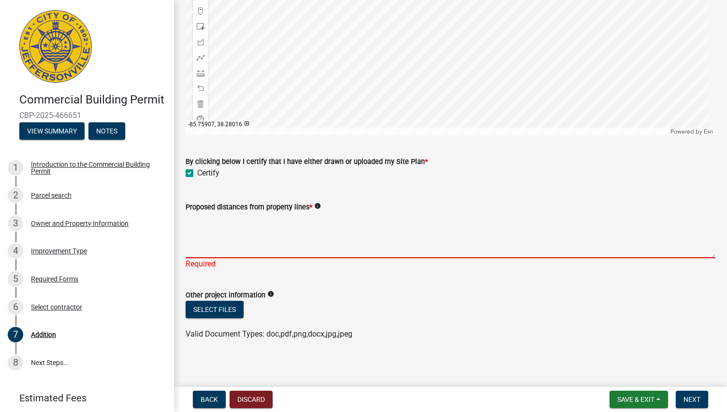
click at [216, 248] on textarea "Proposed distances from property lines *" at bounding box center [451, 235] width 530 height 45
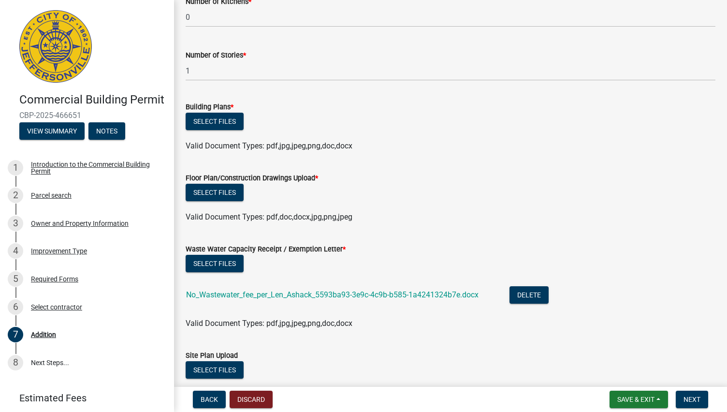
scroll to position [401, 0]
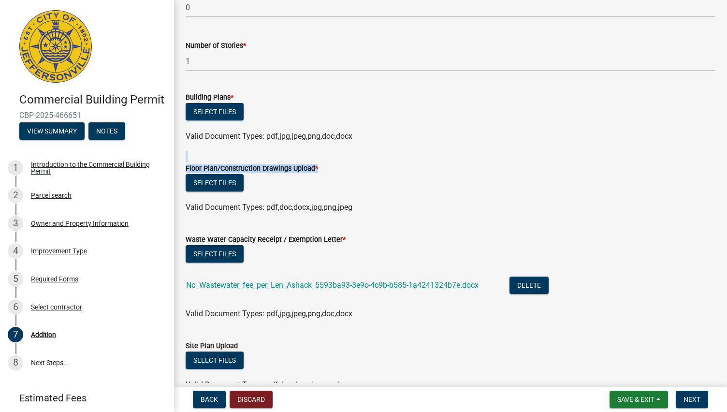
drag, startPoint x: 719, startPoint y: 152, endPoint x: 726, endPoint y: 184, distance: 32.7
click at [719, 184] on main "Addition share Share Proposed Dimensions * 225 ft by 209 ft Total Square Footag…" at bounding box center [450, 191] width 553 height 383
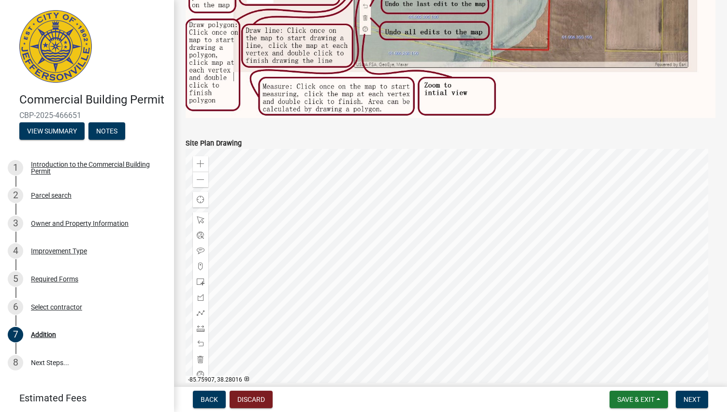
scroll to position [1210, 0]
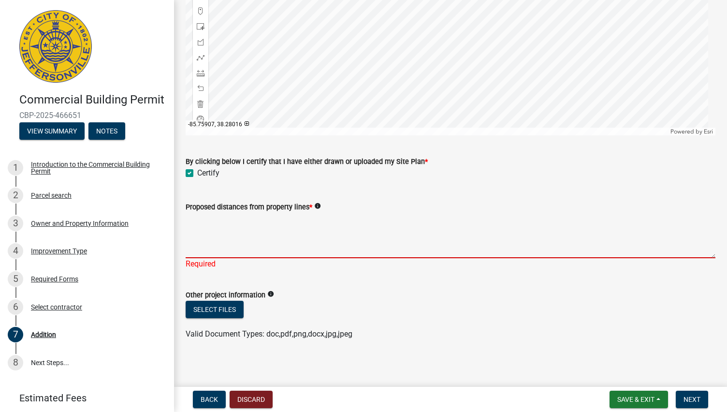
click at [195, 245] on textarea "Proposed distances from property lines *" at bounding box center [451, 235] width 530 height 45
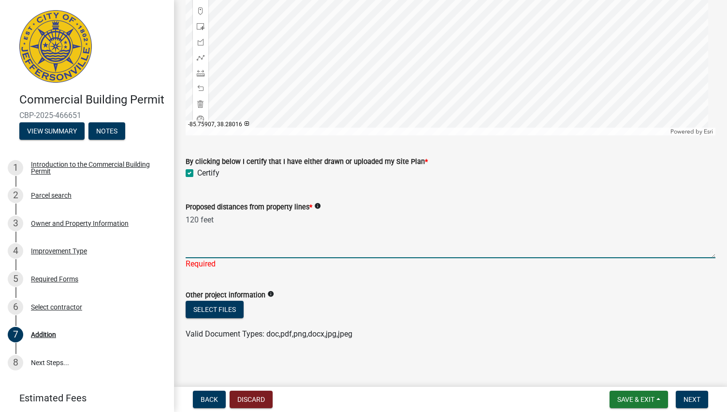
type textarea "120 feet"
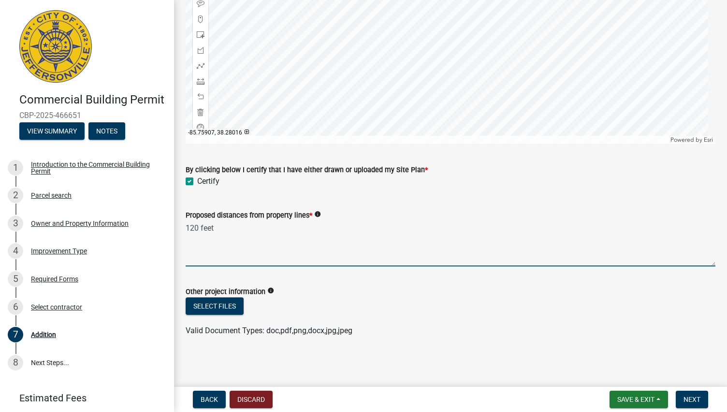
scroll to position [1199, 0]
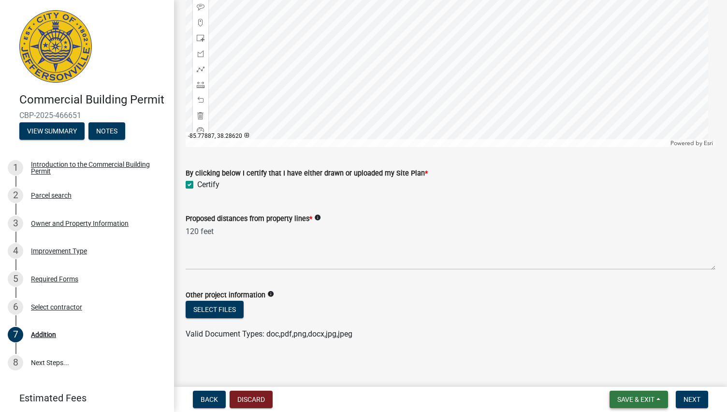
click at [627, 395] on span "Save & Exit" at bounding box center [635, 399] width 37 height 8
click at [622, 398] on span "Save & Exit" at bounding box center [635, 399] width 37 height 8
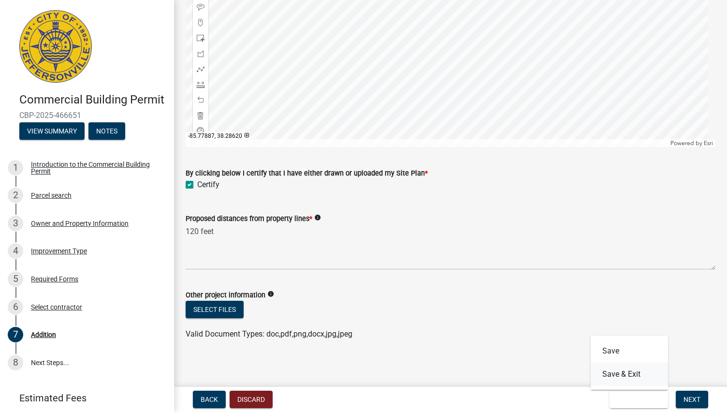
click at [616, 373] on button "Save & Exit" at bounding box center [629, 373] width 77 height 23
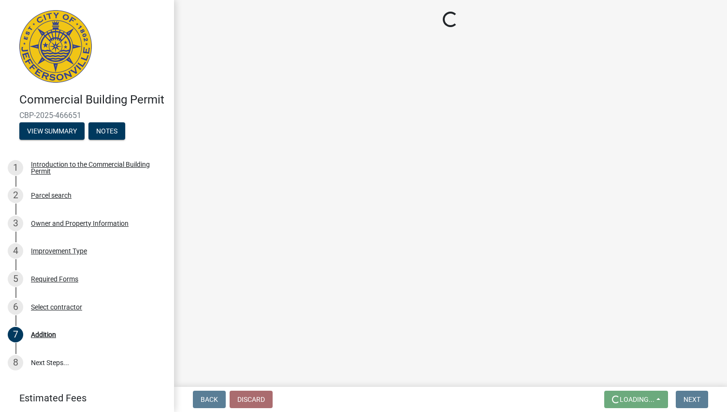
scroll to position [0, 0]
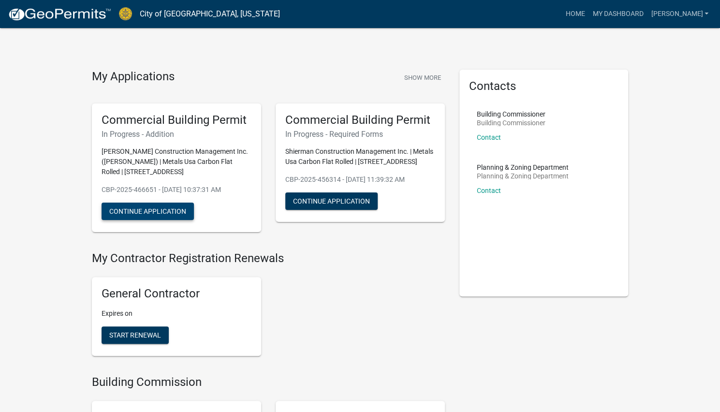
click at [161, 209] on button "Continue Application" at bounding box center [147, 210] width 92 height 17
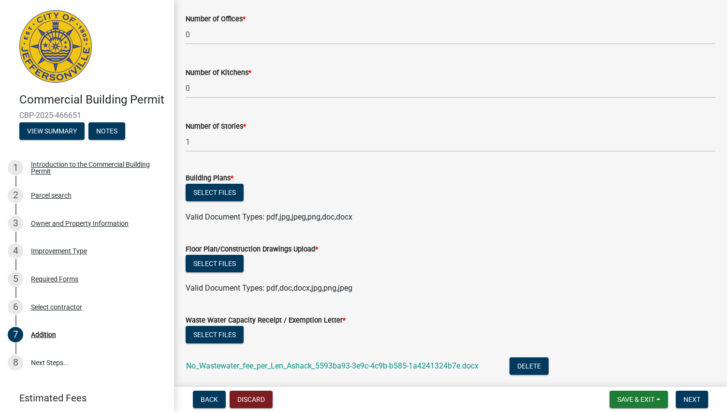
scroll to position [327, 0]
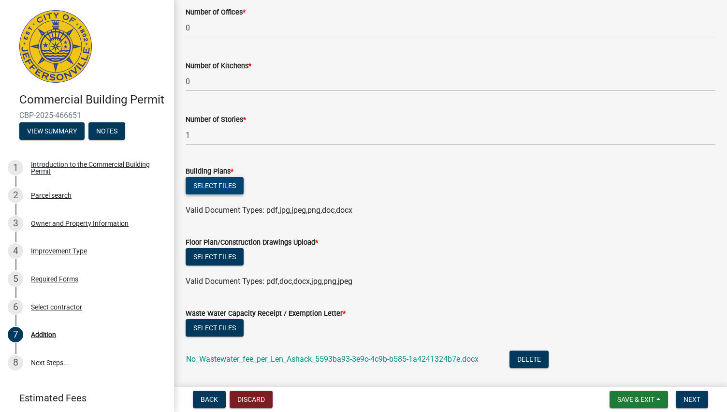
click at [211, 180] on button "Select files" at bounding box center [215, 185] width 58 height 17
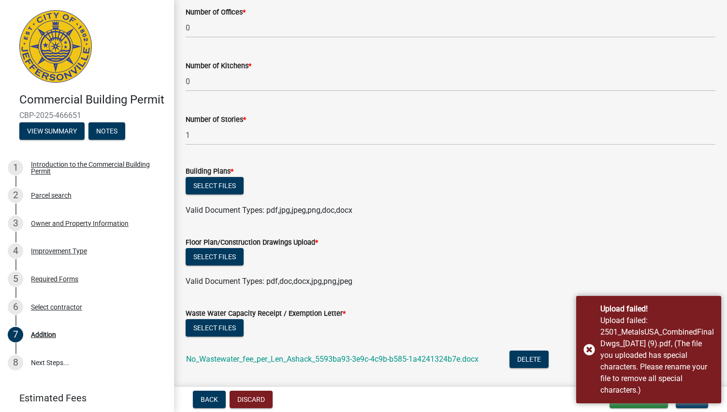
click at [311, 230] on form "Floor Plan/Construction Drawings Upload * Select files Valid Document Types: pd…" at bounding box center [451, 256] width 530 height 62
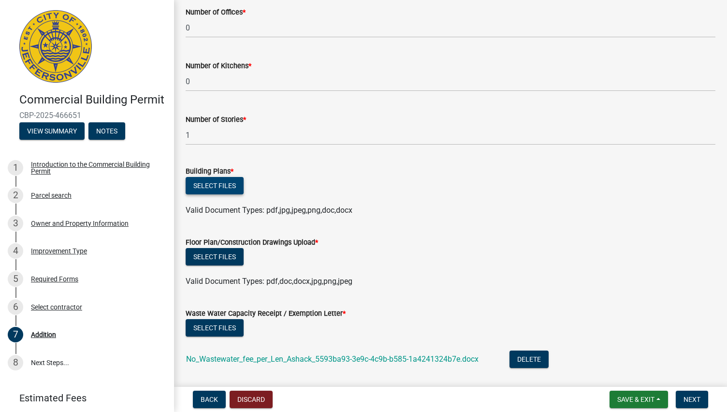
click at [217, 178] on button "Select files" at bounding box center [215, 185] width 58 height 17
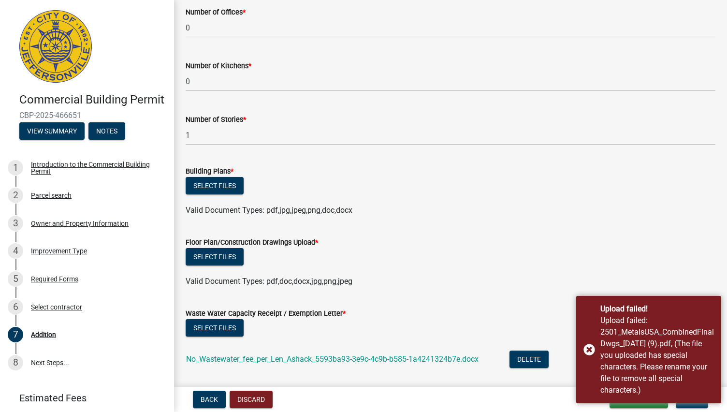
click at [419, 278] on div "Valid Document Types: pdf,doc,docx,jpg,png,jpeg" at bounding box center [450, 281] width 544 height 12
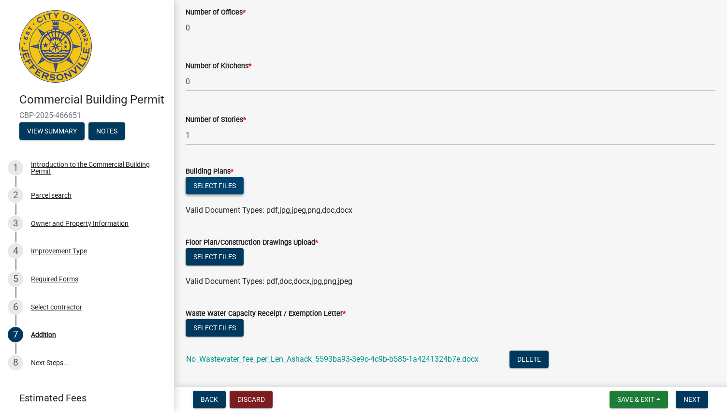
click at [223, 189] on button "Select files" at bounding box center [215, 185] width 58 height 17
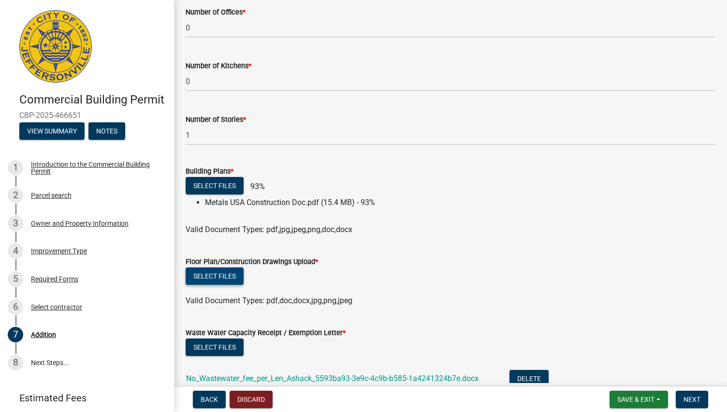
click at [228, 274] on button "Select files" at bounding box center [215, 275] width 58 height 17
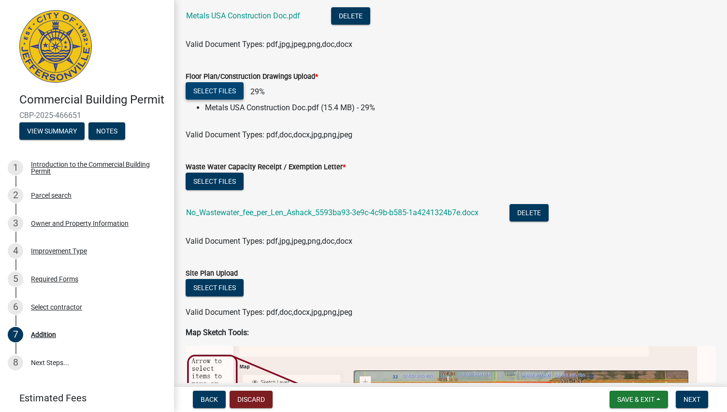
scroll to position [529, 0]
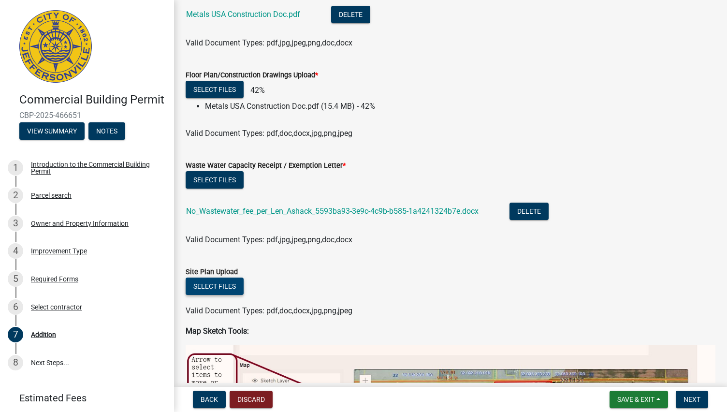
click at [218, 290] on button "Select files" at bounding box center [215, 285] width 58 height 17
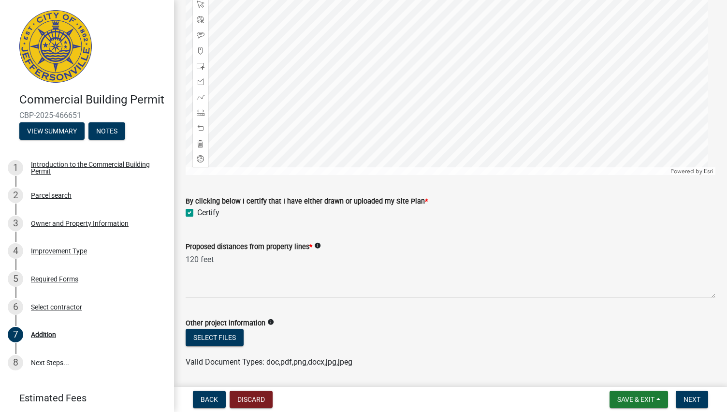
scroll to position [1304, 0]
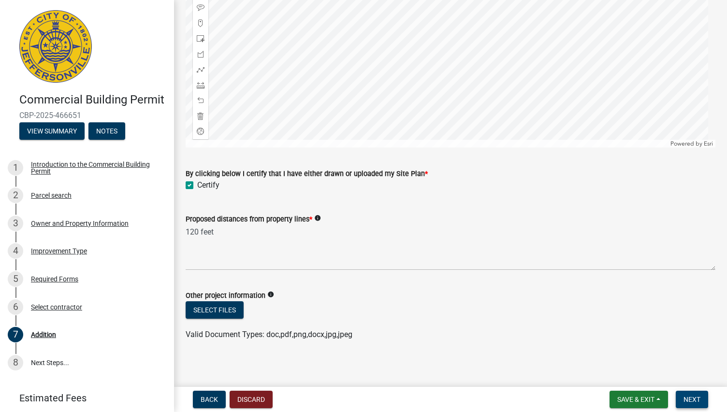
click at [695, 394] on button "Next" at bounding box center [692, 398] width 32 height 17
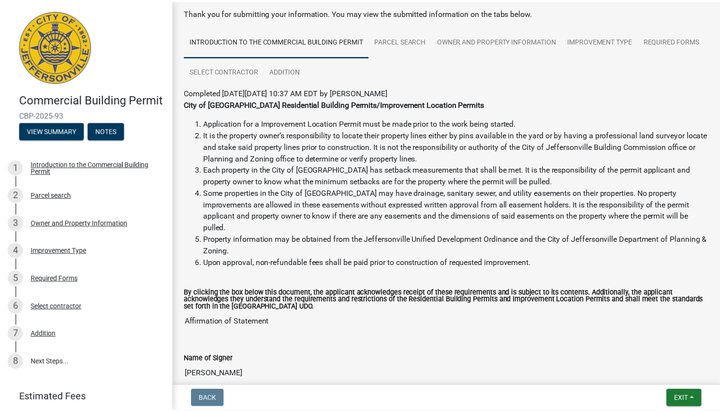
scroll to position [49, 0]
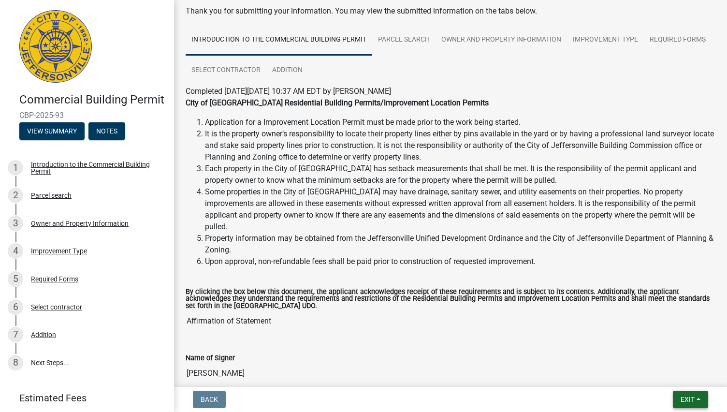
click at [686, 404] on button "Exit" at bounding box center [690, 398] width 35 height 17
click at [654, 370] on button "Save & Exit" at bounding box center [669, 373] width 77 height 23
